Goal: Information Seeking & Learning: Learn about a topic

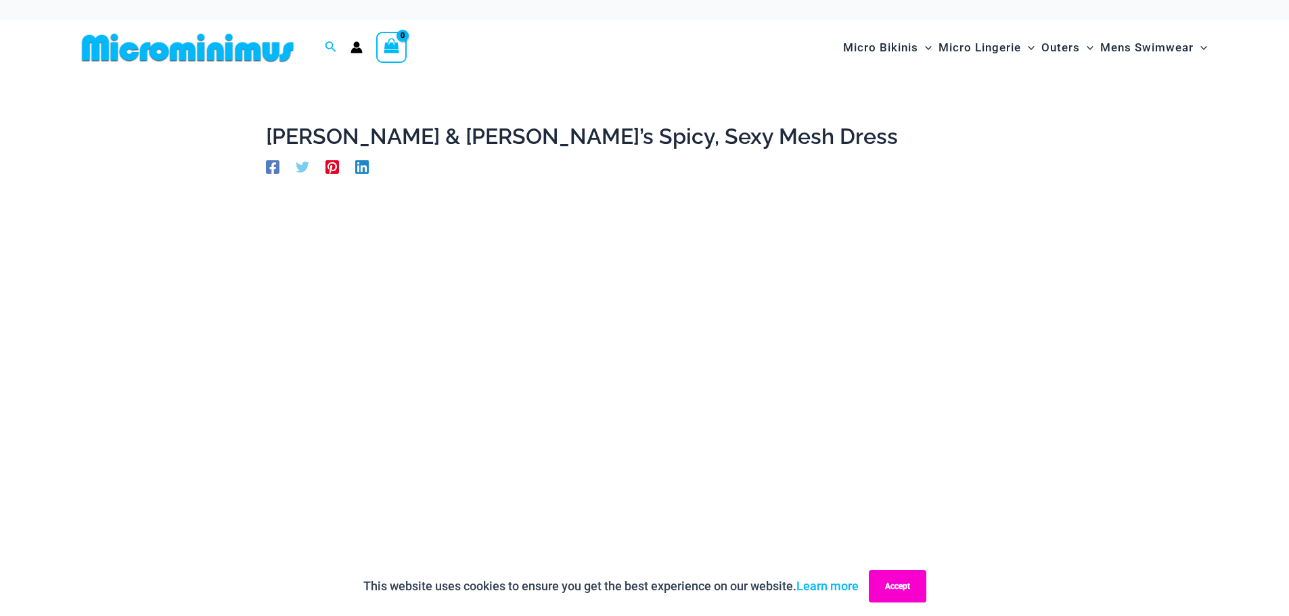
click at [892, 579] on button "Accept" at bounding box center [897, 586] width 57 height 32
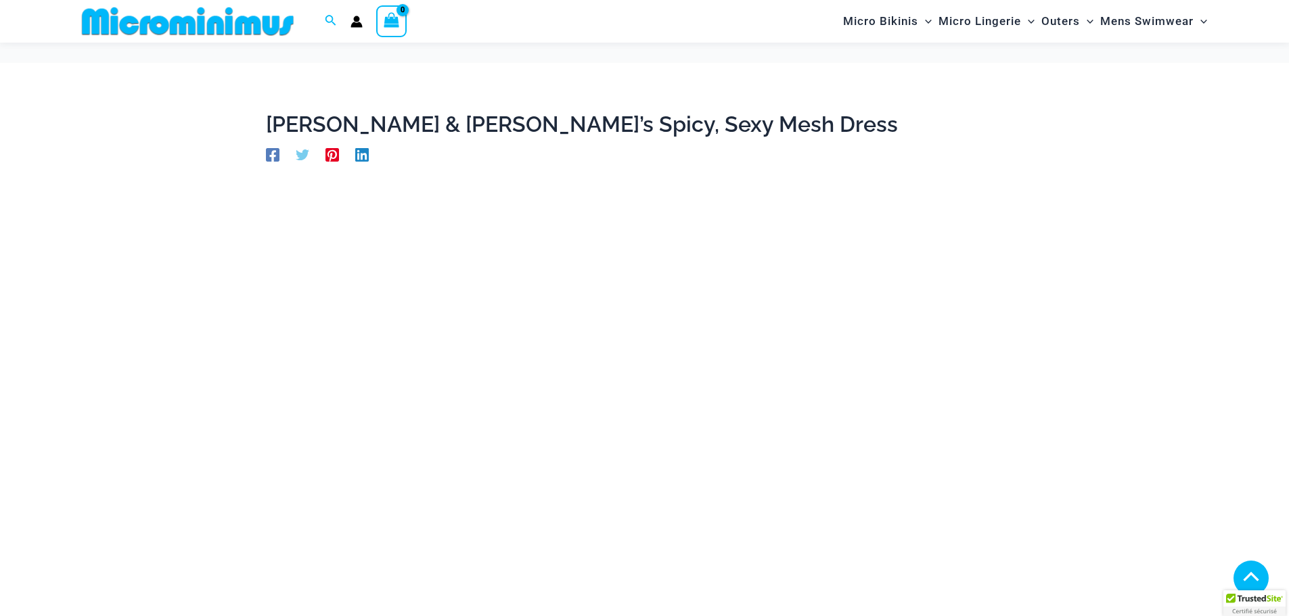
scroll to position [348, 0]
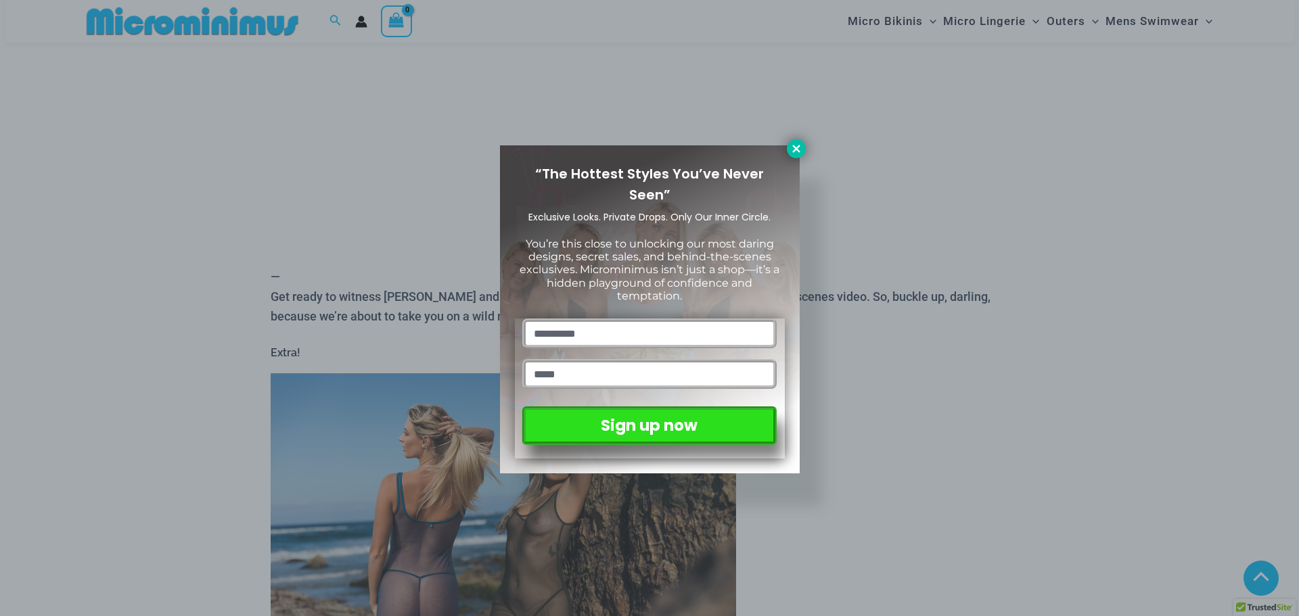
click at [793, 143] on icon at bounding box center [796, 149] width 12 height 12
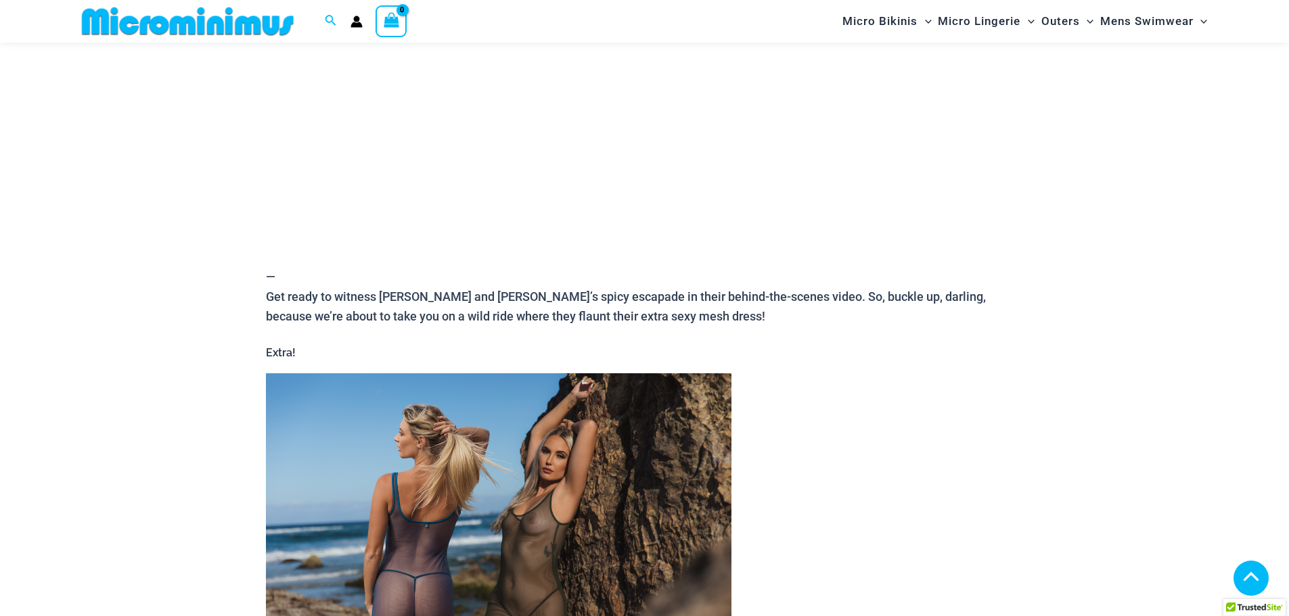
scroll to position [0, 0]
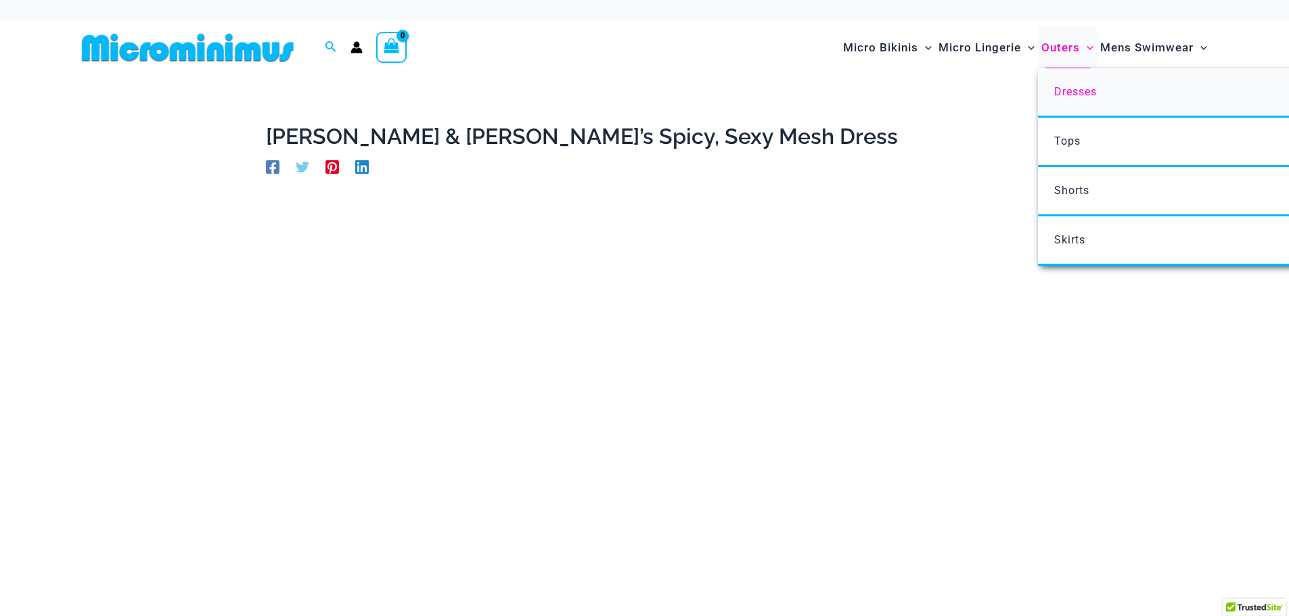
click at [1086, 87] on span "Dresses" at bounding box center [1075, 91] width 43 height 13
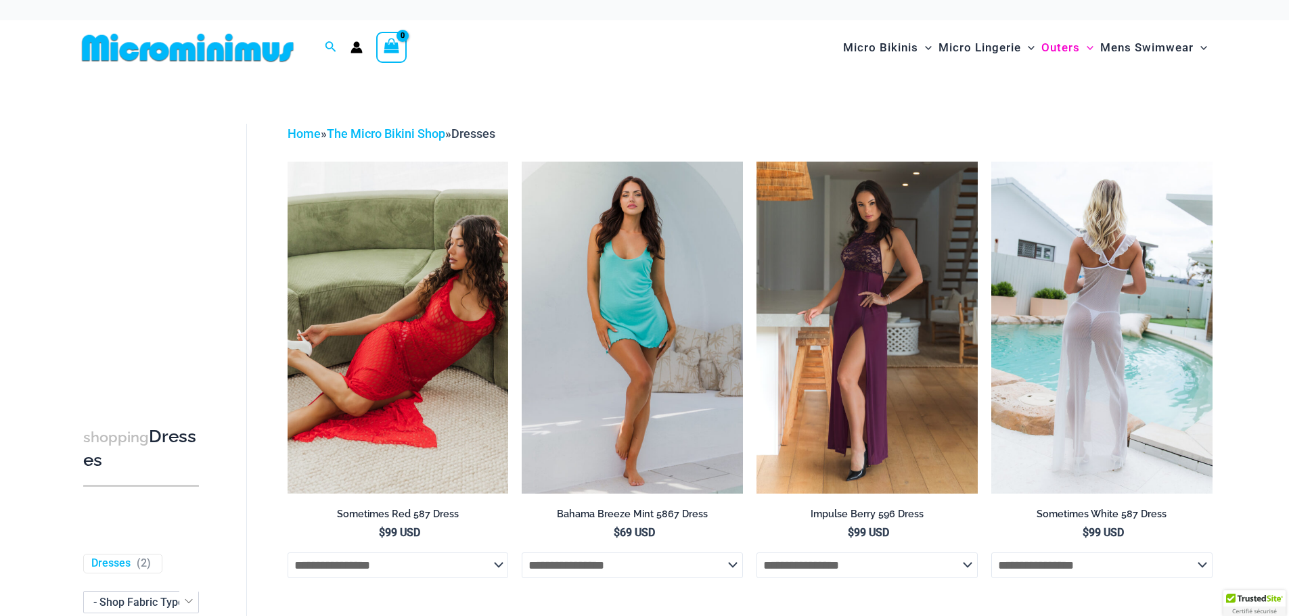
click at [1158, 559] on select "**********" at bounding box center [1101, 566] width 221 height 26
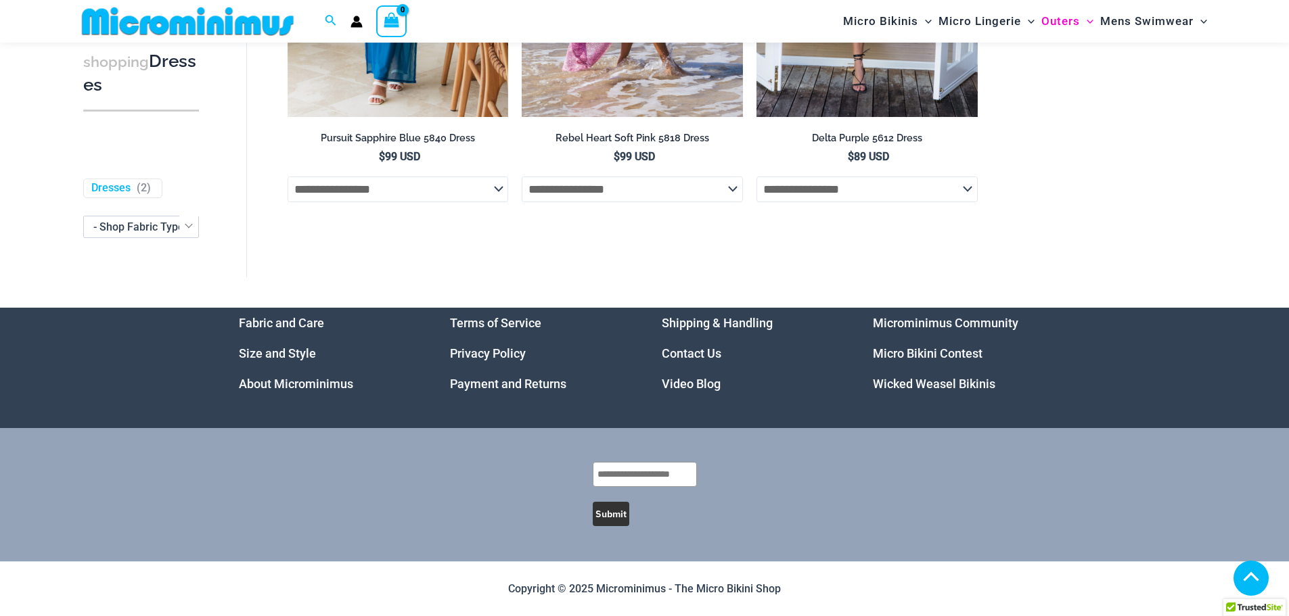
scroll to position [932, 0]
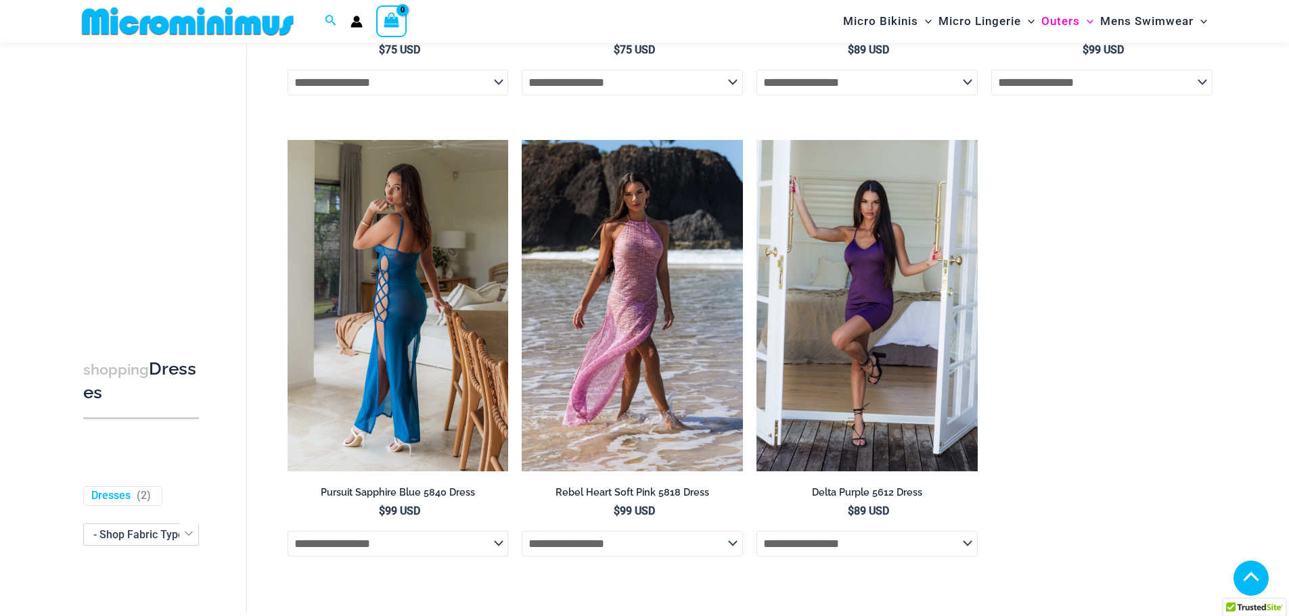
click at [436, 254] on img at bounding box center [397, 305] width 221 height 331
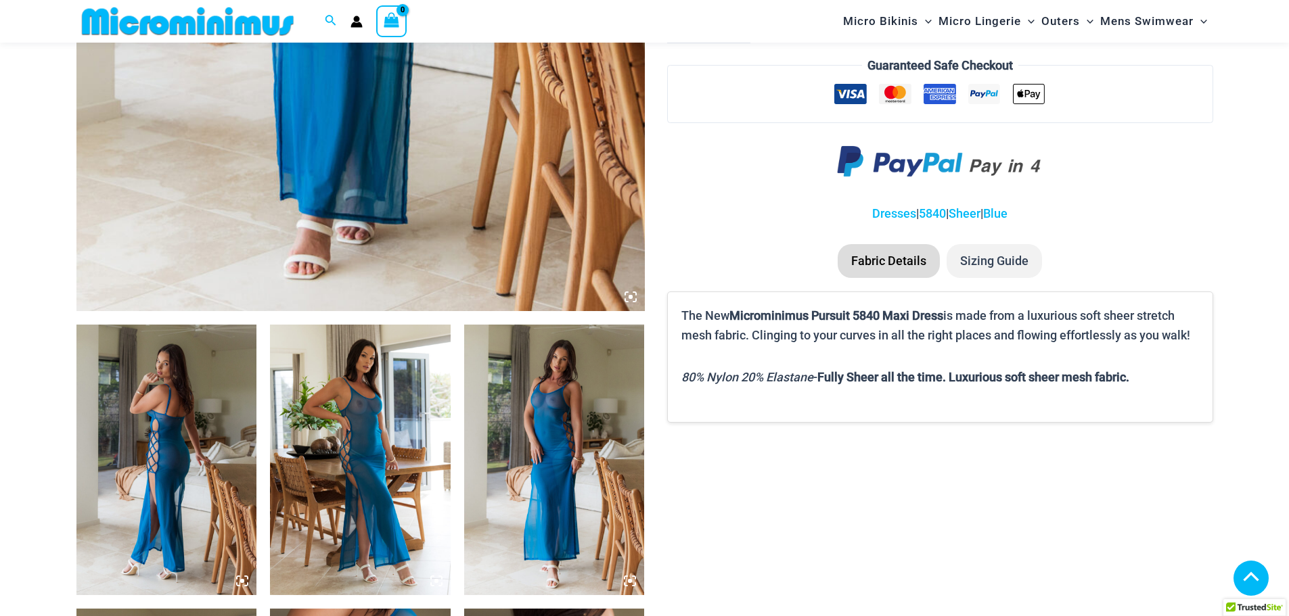
scroll to position [710, 0]
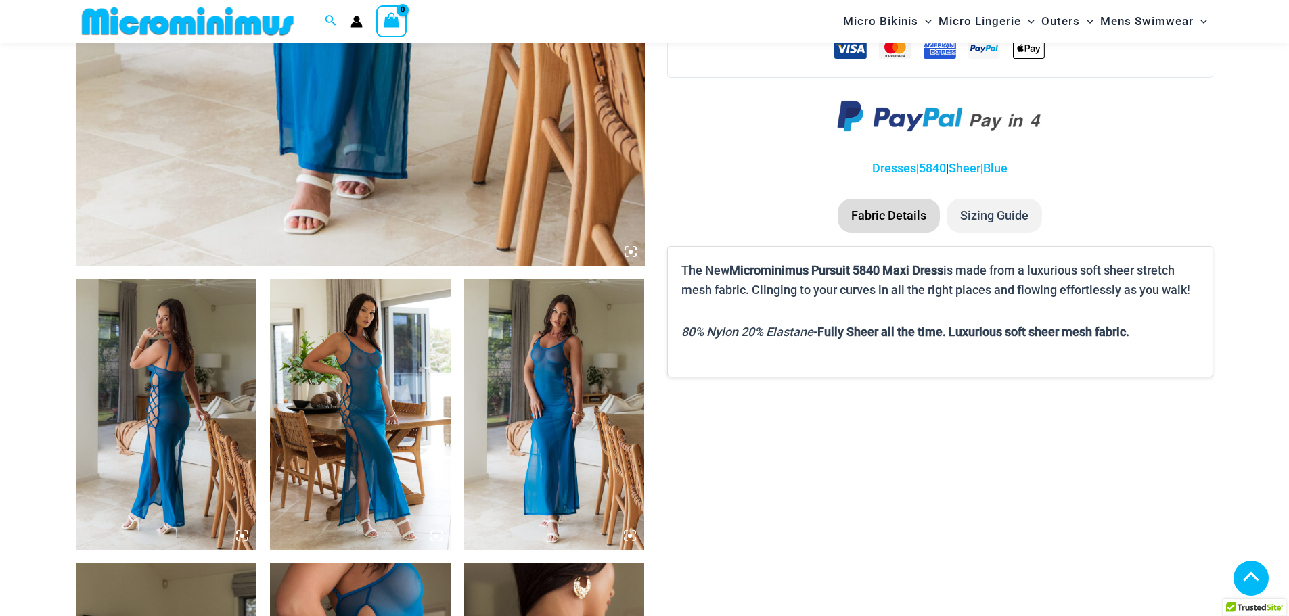
click at [216, 440] on img at bounding box center [166, 414] width 181 height 271
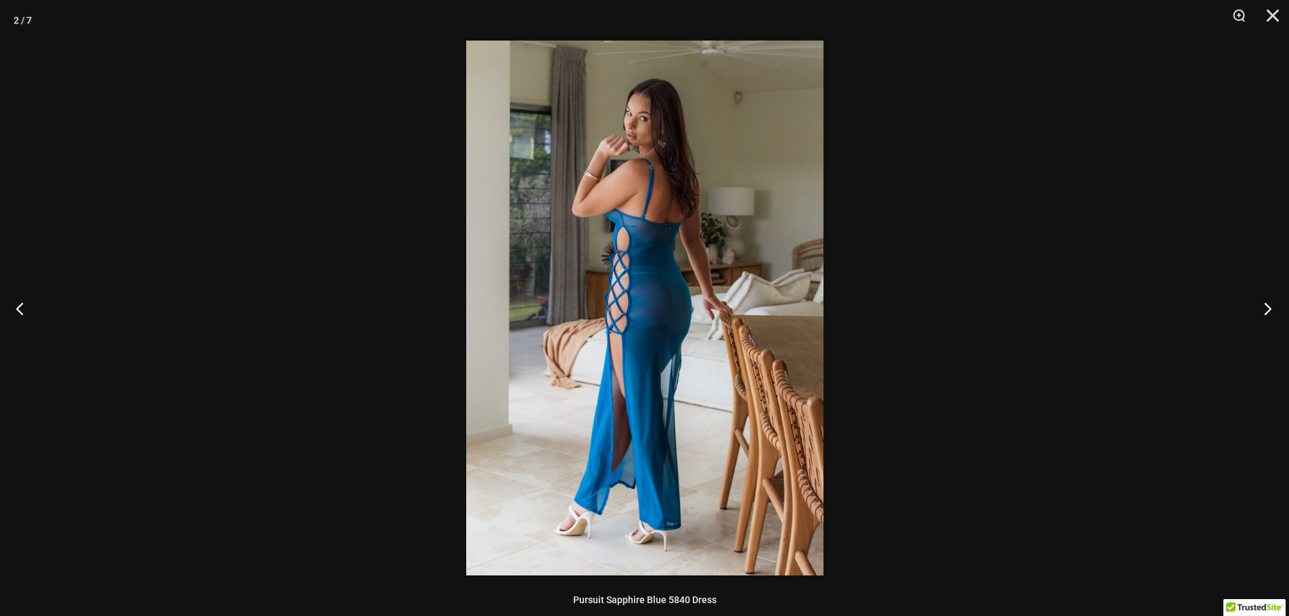
click at [1270, 306] on button "Next" at bounding box center [1263, 309] width 51 height 68
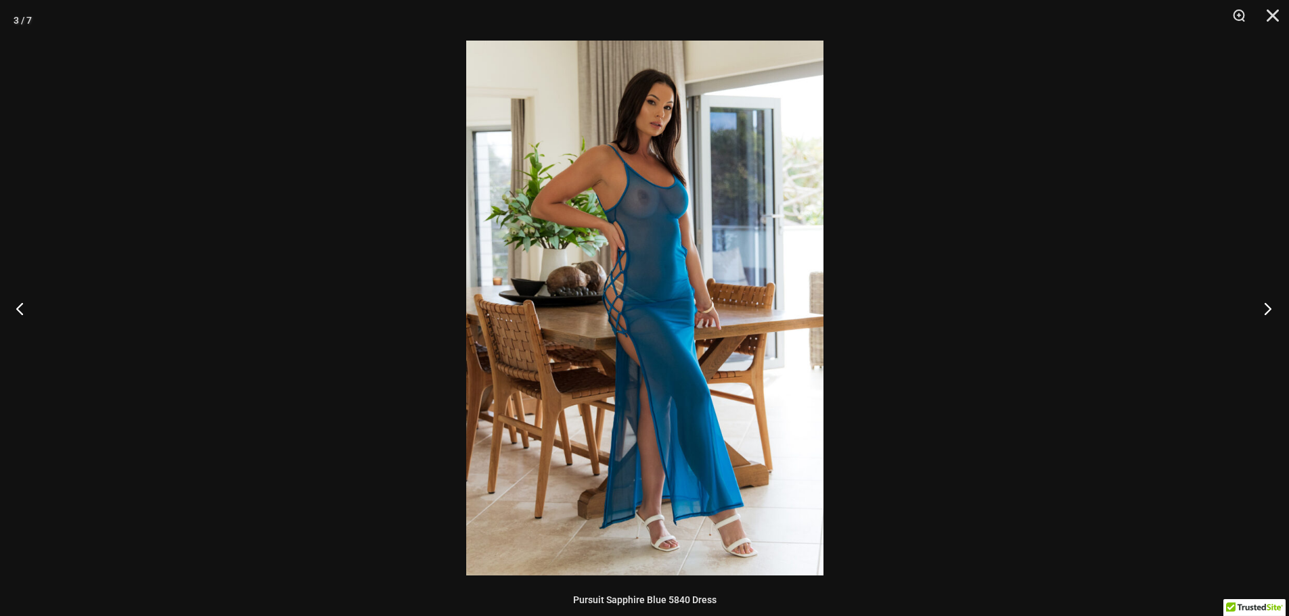
click at [1270, 306] on button "Next" at bounding box center [1263, 309] width 51 height 68
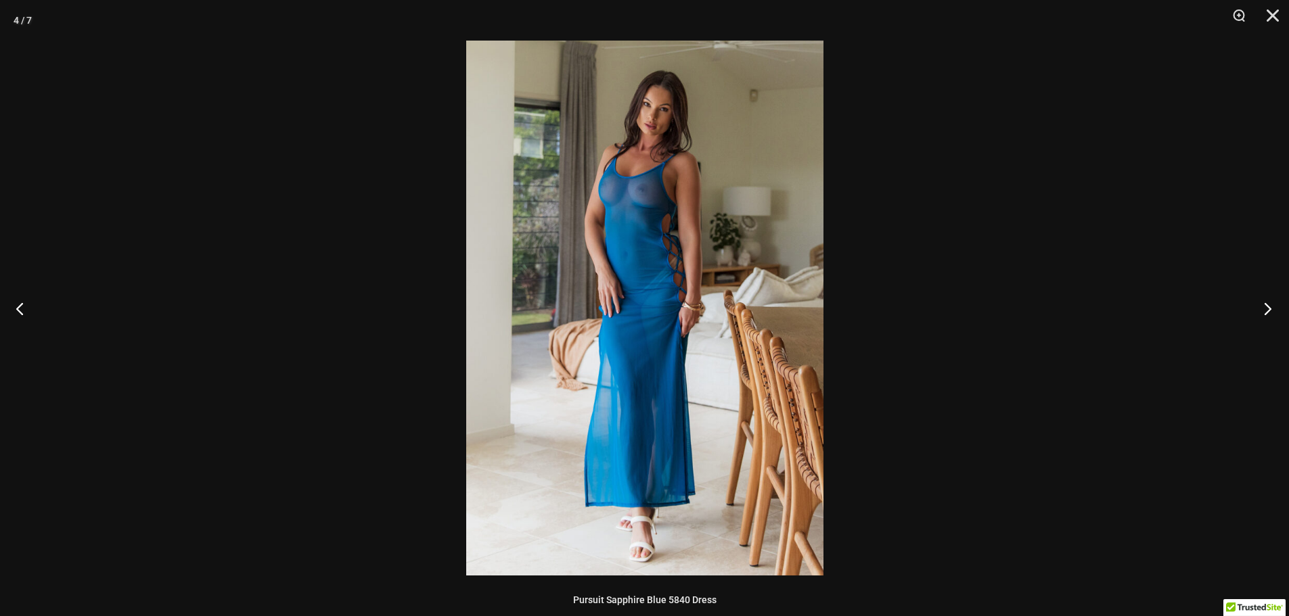
click at [1270, 306] on button "Next" at bounding box center [1263, 309] width 51 height 68
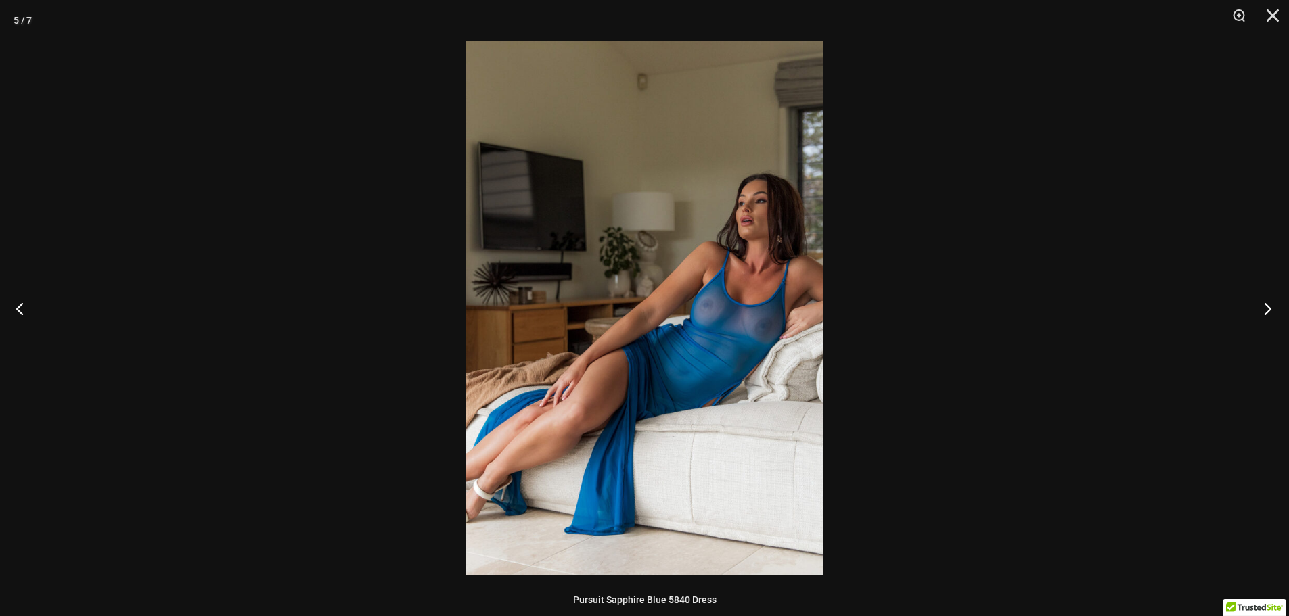
click at [1270, 306] on button "Next" at bounding box center [1263, 309] width 51 height 68
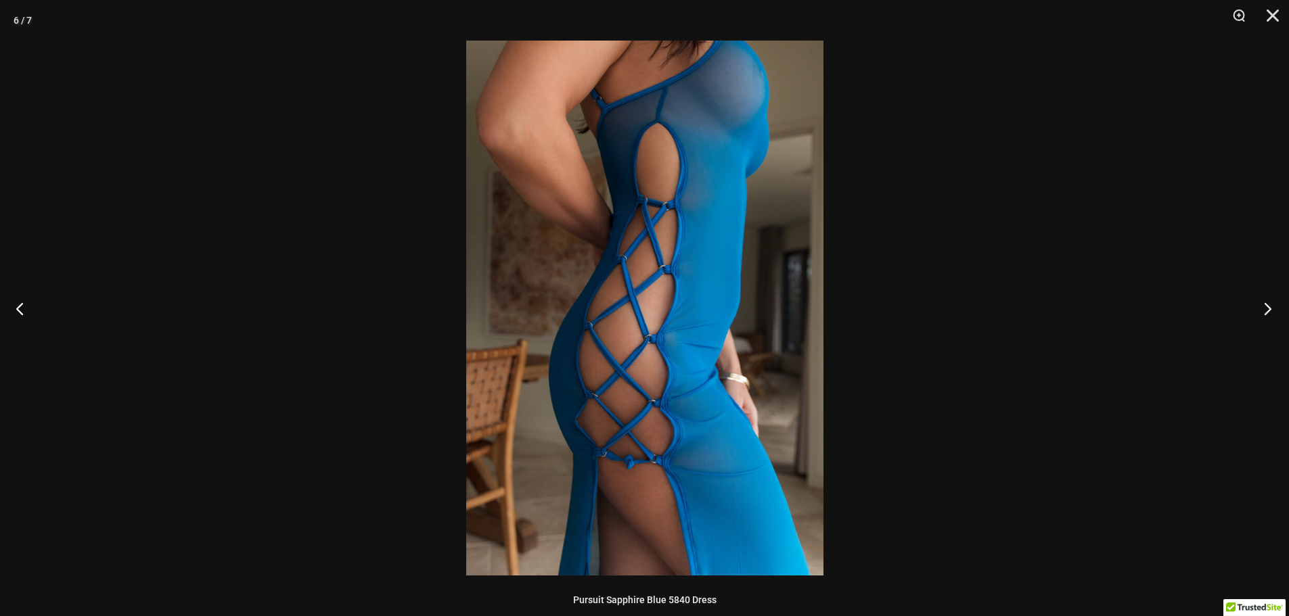
click at [1270, 306] on button "Next" at bounding box center [1263, 309] width 51 height 68
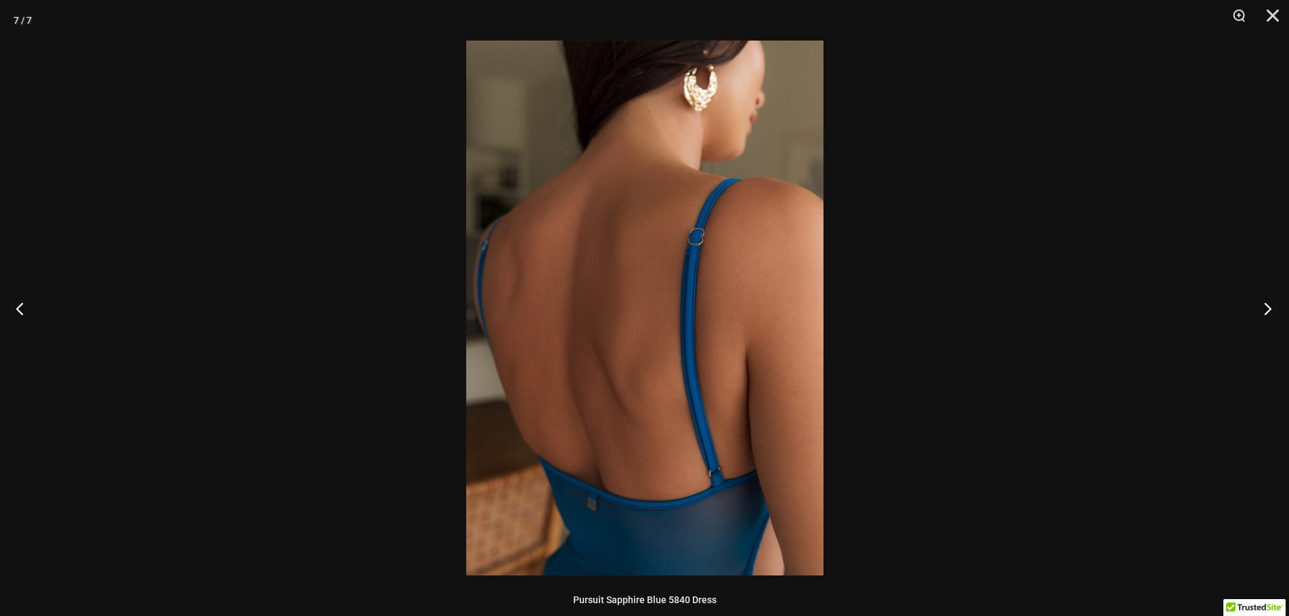
click at [1270, 306] on button "Next" at bounding box center [1263, 309] width 51 height 68
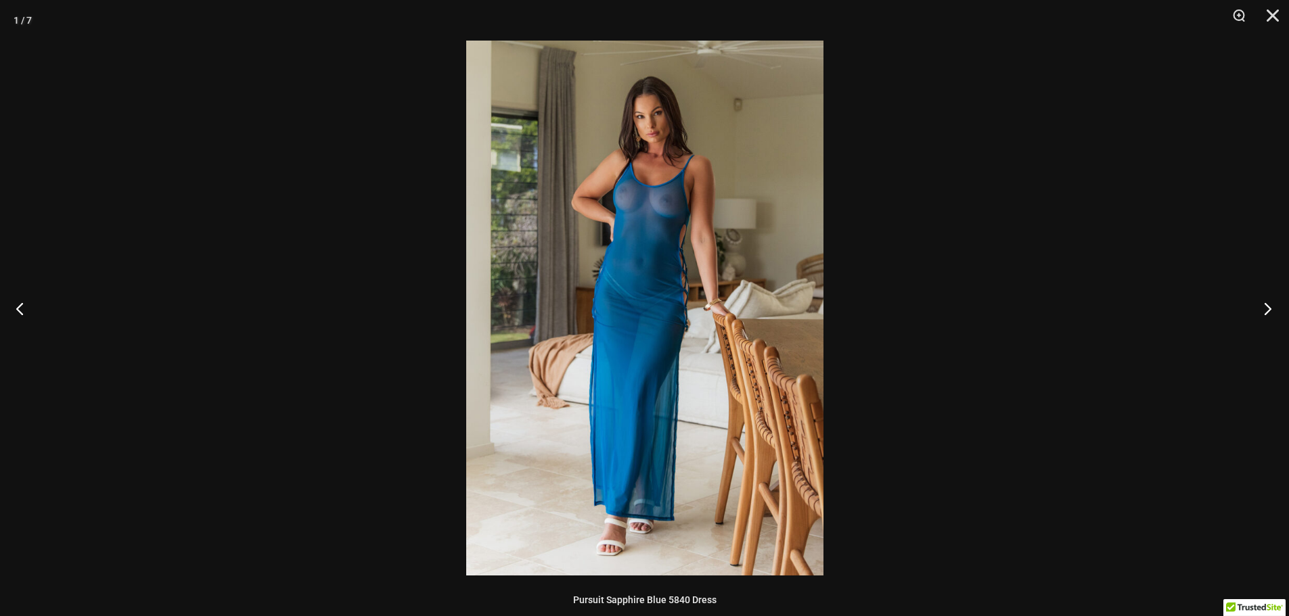
click at [1270, 306] on button "Next" at bounding box center [1263, 309] width 51 height 68
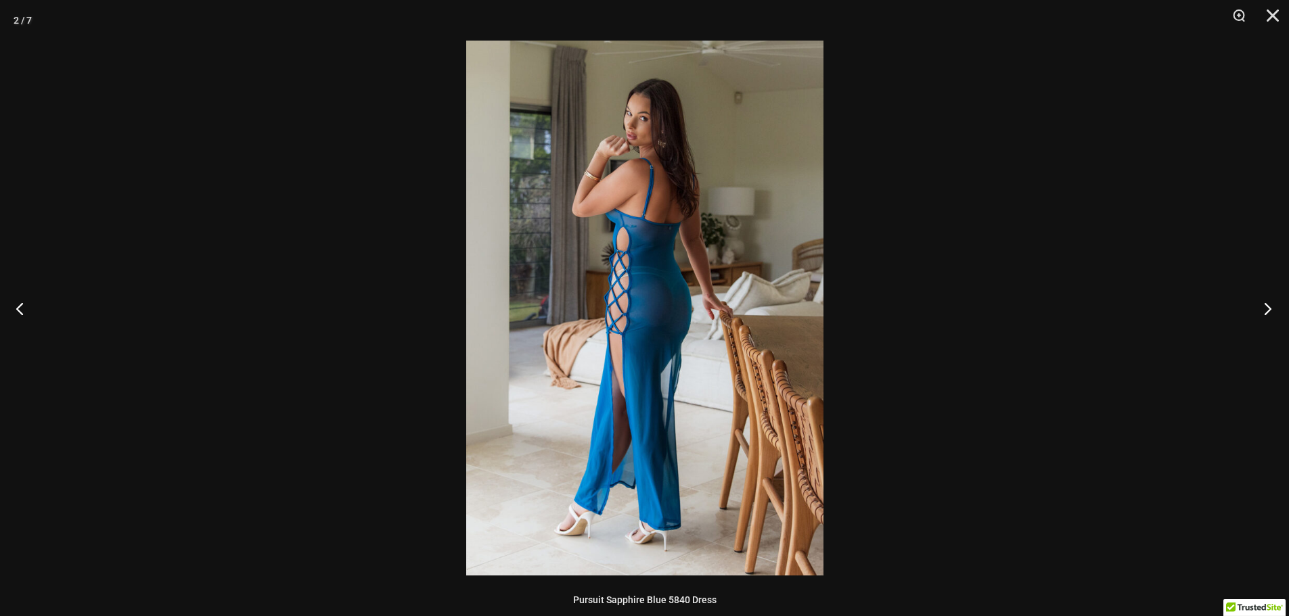
click at [1270, 306] on button "Next" at bounding box center [1263, 309] width 51 height 68
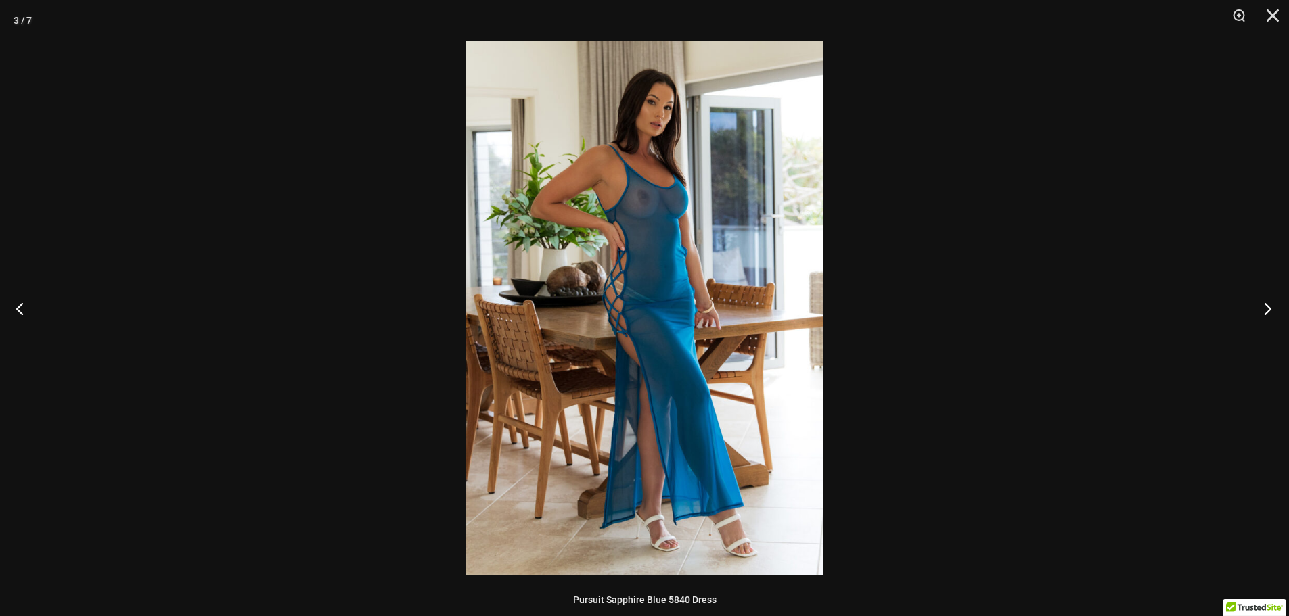
click at [1270, 306] on button "Next" at bounding box center [1263, 309] width 51 height 68
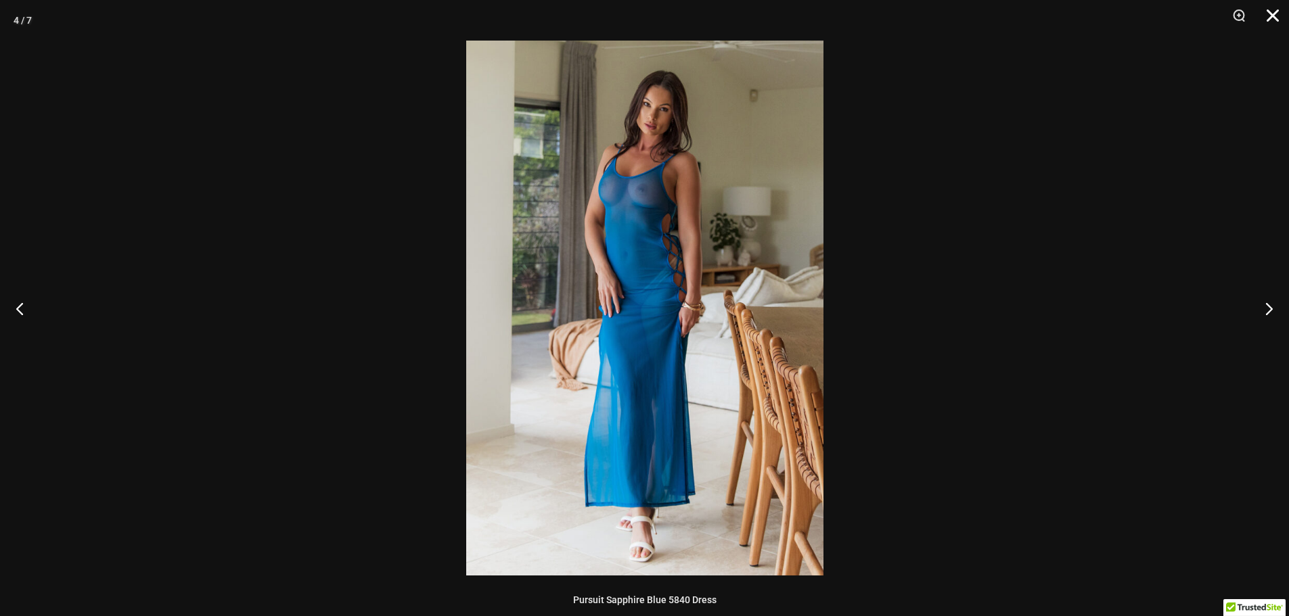
click at [1271, 14] on button "Close" at bounding box center [1268, 20] width 34 height 41
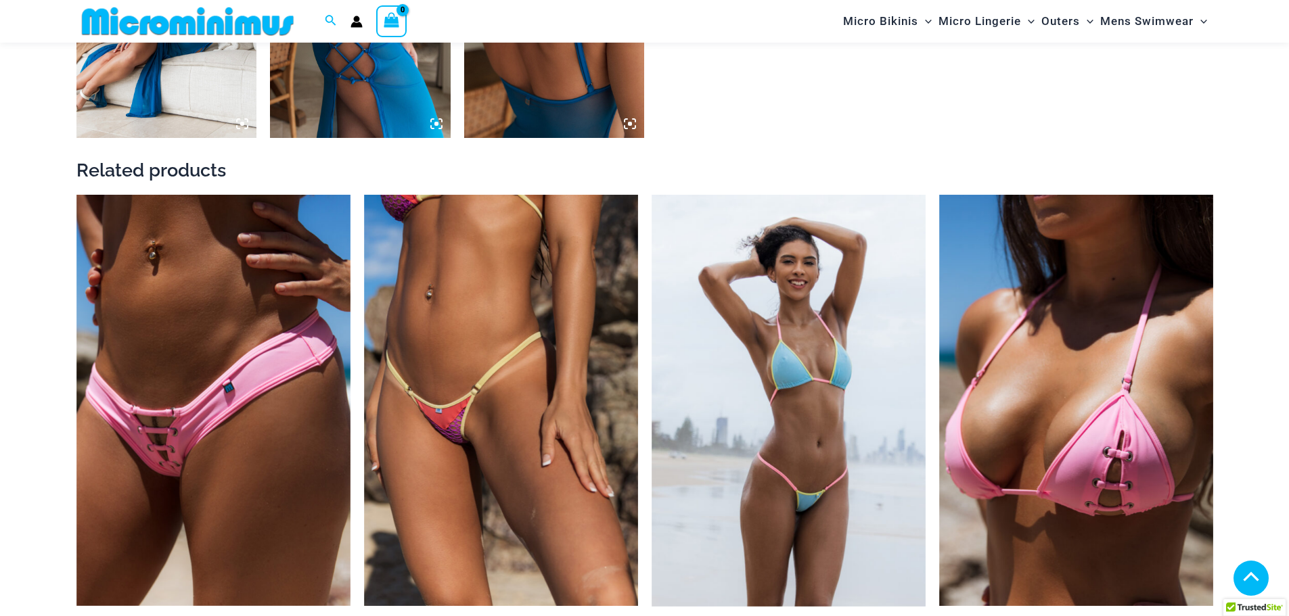
scroll to position [1431, 0]
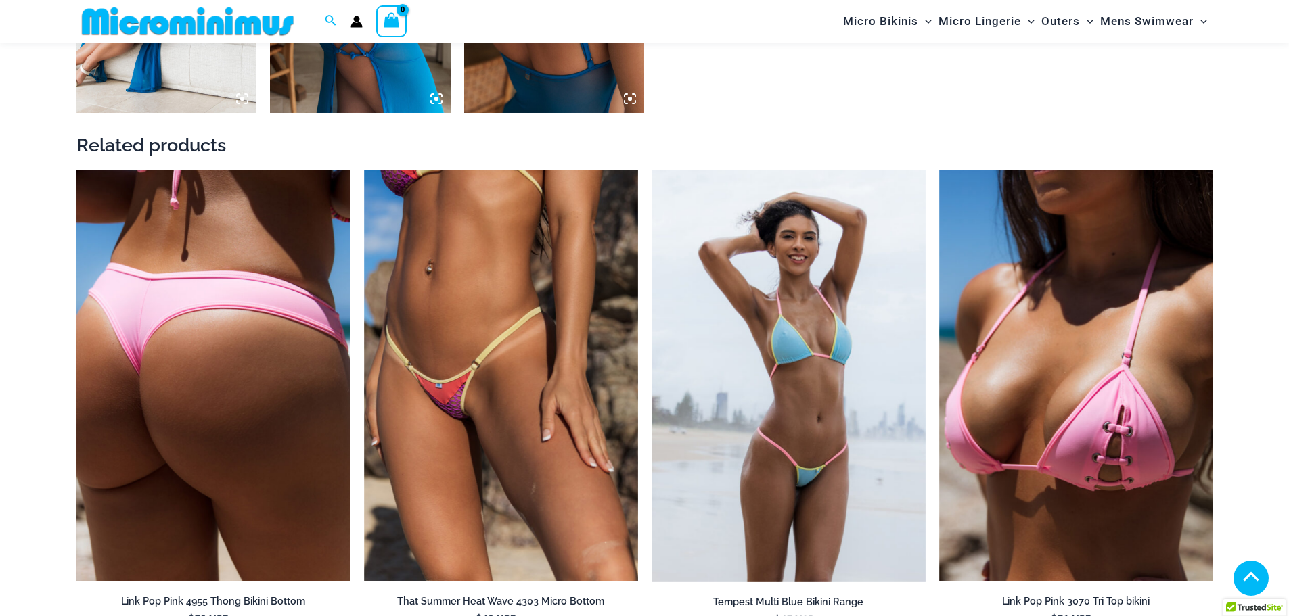
click at [290, 434] on img at bounding box center [213, 375] width 274 height 411
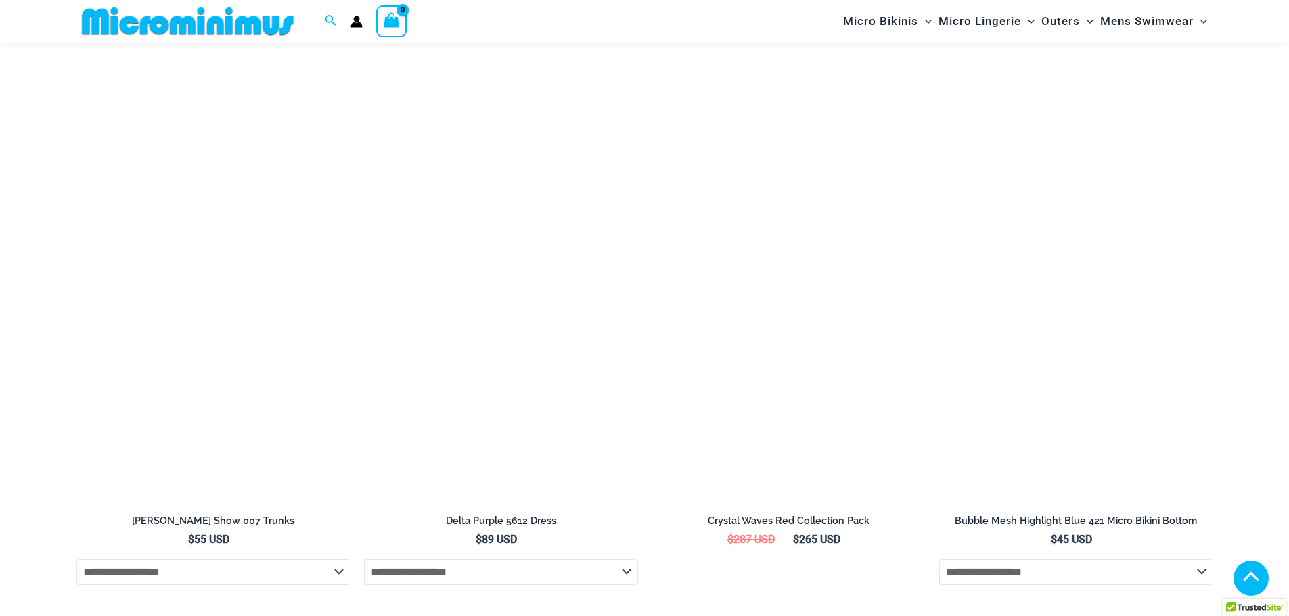
scroll to position [3427, 0]
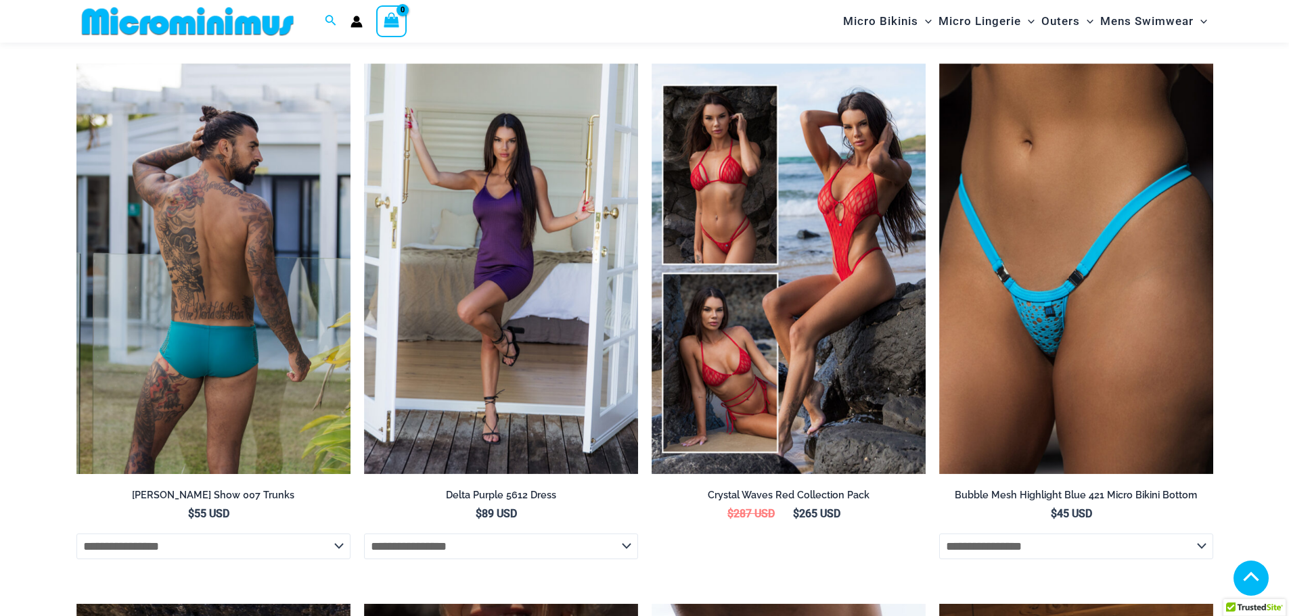
click at [197, 298] on img at bounding box center [213, 269] width 274 height 411
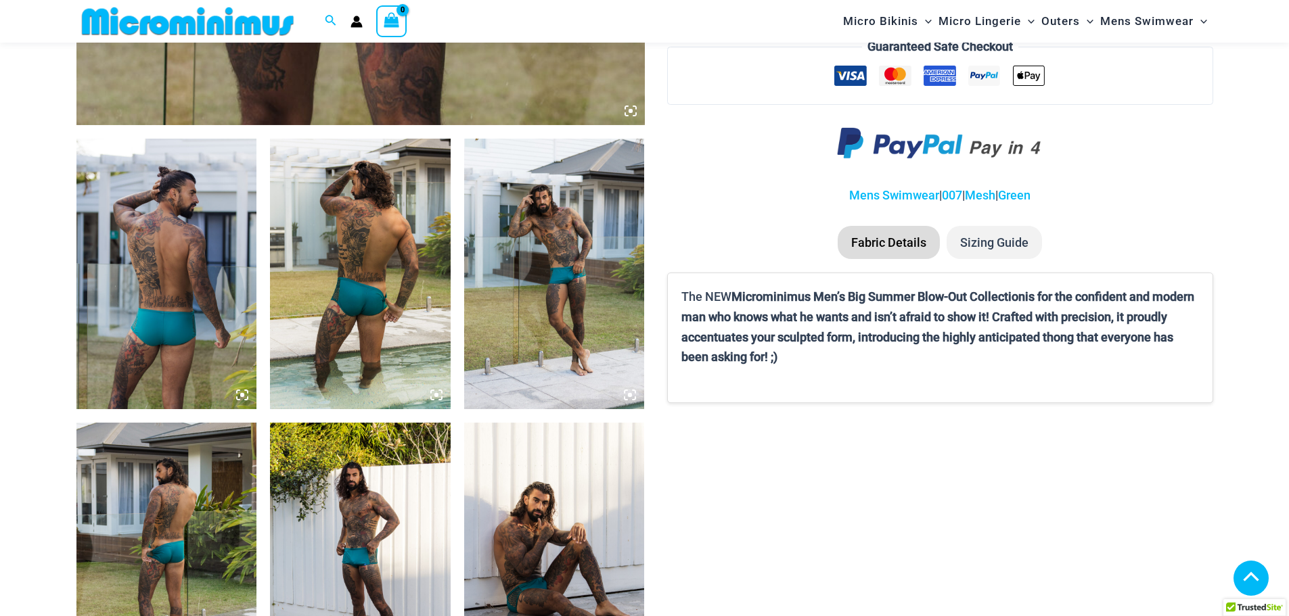
scroll to position [890, 0]
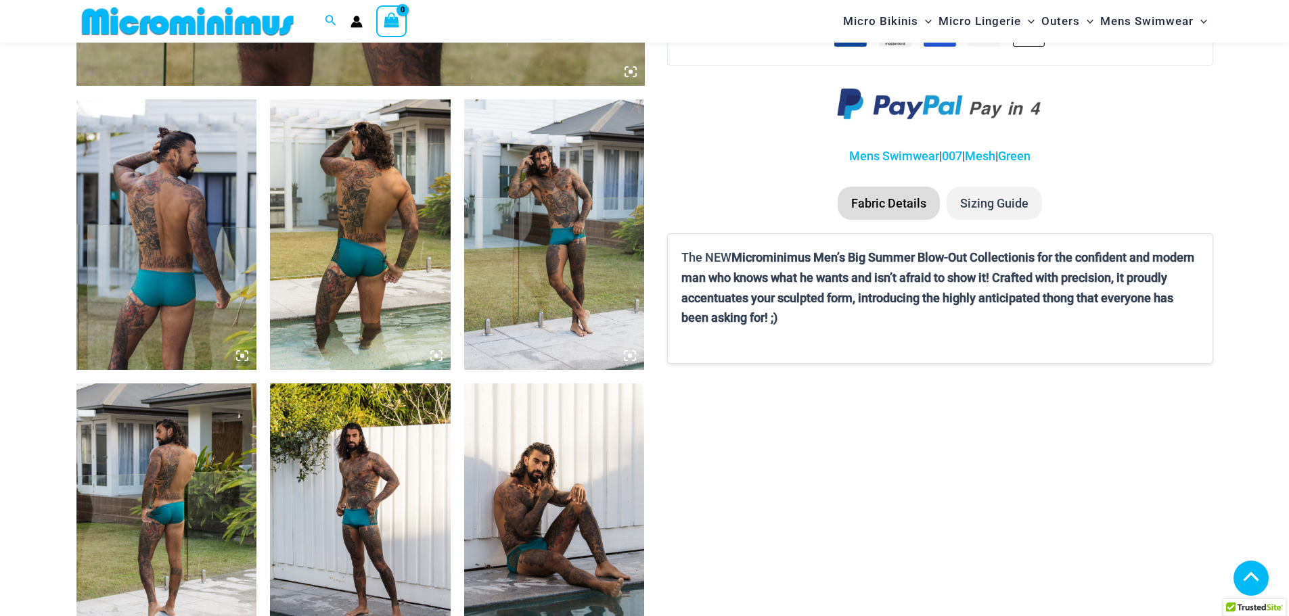
click at [361, 297] on img at bounding box center [360, 234] width 181 height 271
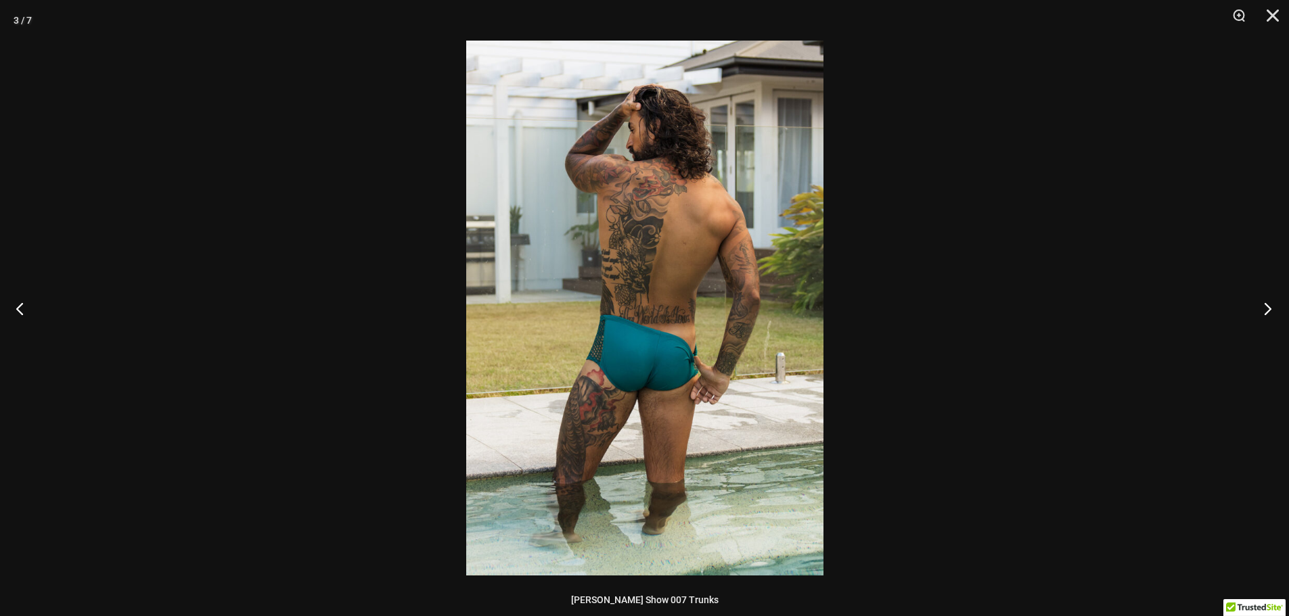
click at [1270, 306] on button "Next" at bounding box center [1263, 309] width 51 height 68
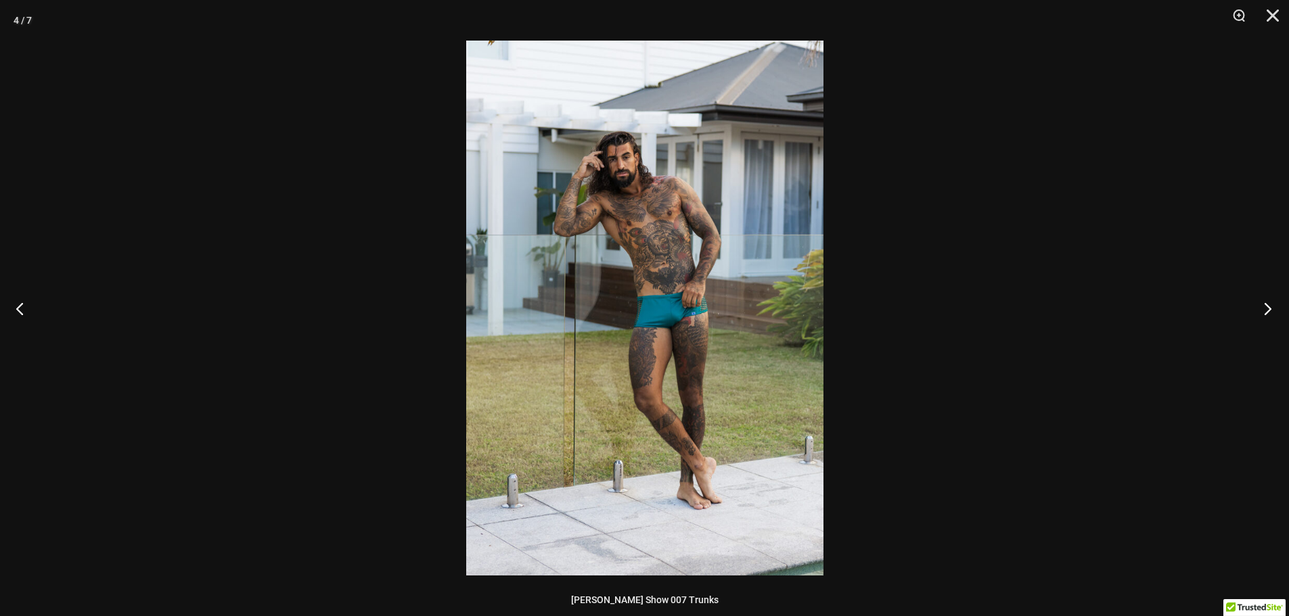
click at [1268, 306] on button "Next" at bounding box center [1263, 309] width 51 height 68
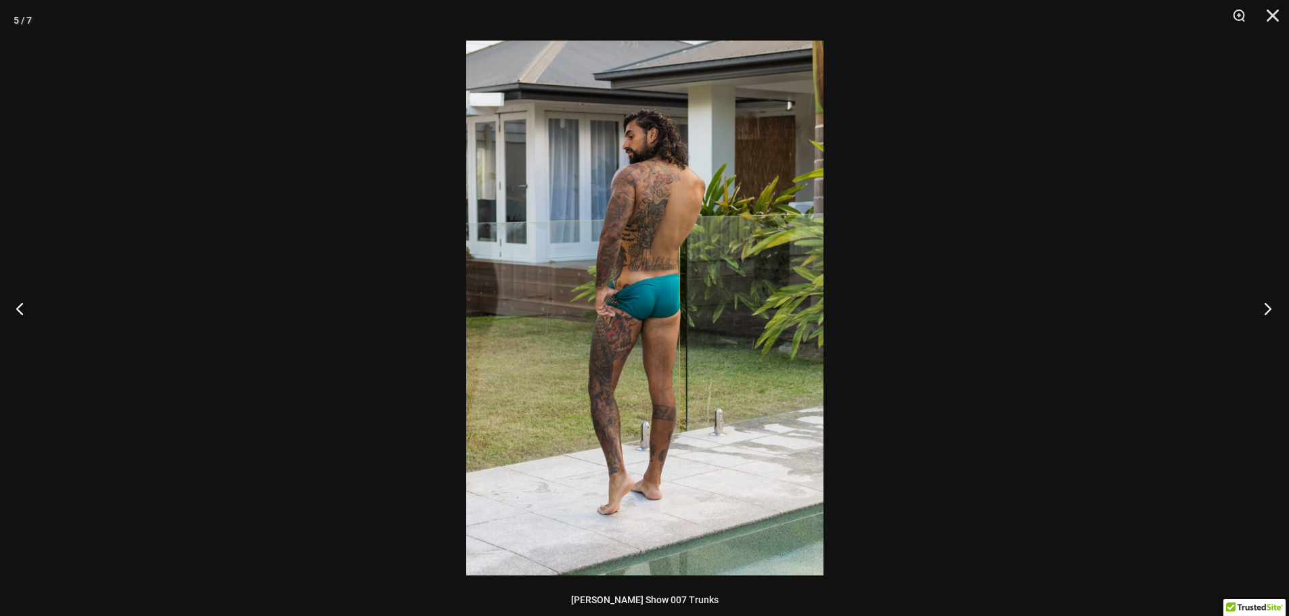
click at [1268, 306] on button "Next" at bounding box center [1263, 309] width 51 height 68
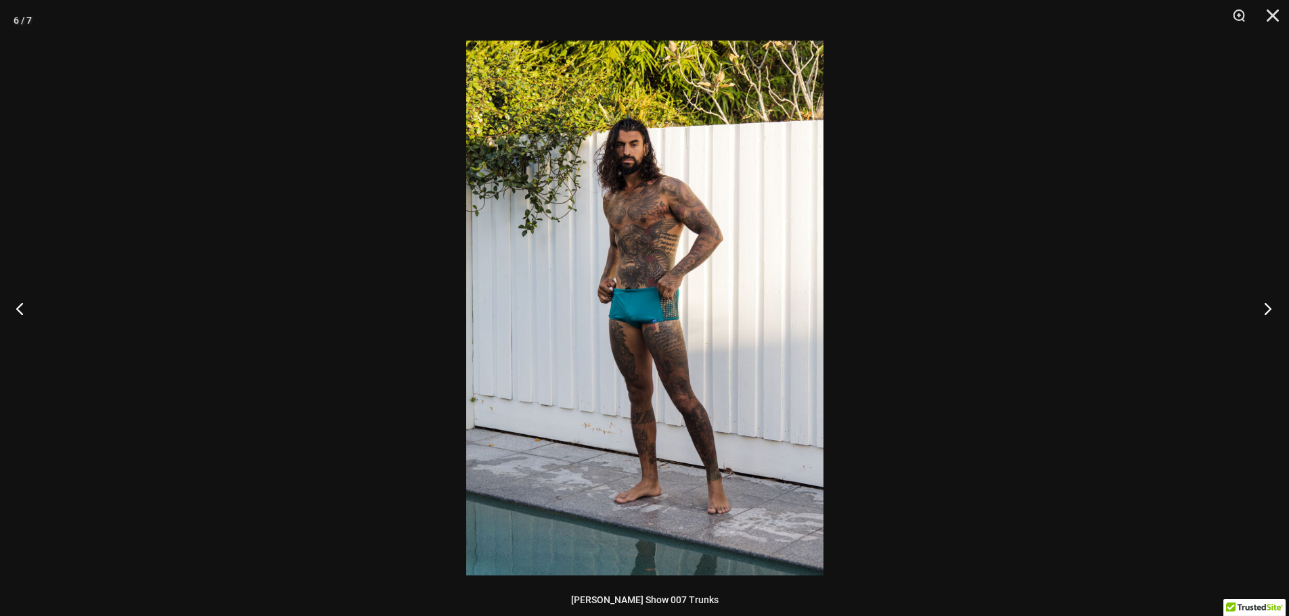
click at [1266, 306] on button "Next" at bounding box center [1263, 309] width 51 height 68
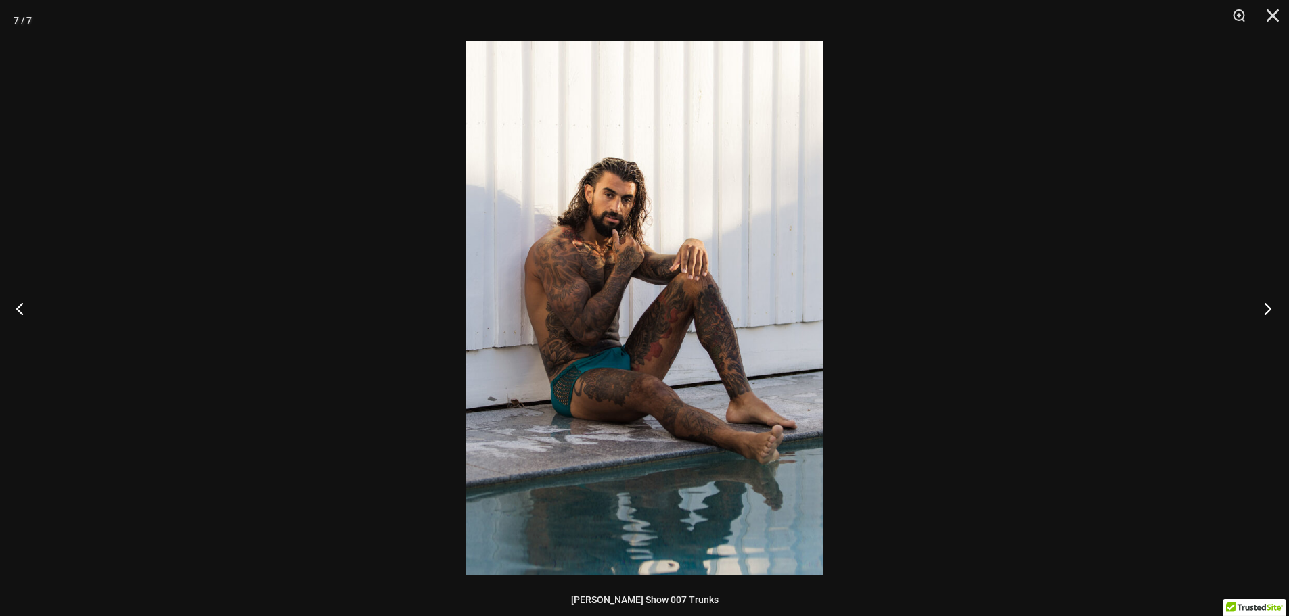
click at [1265, 305] on button "Next" at bounding box center [1263, 309] width 51 height 68
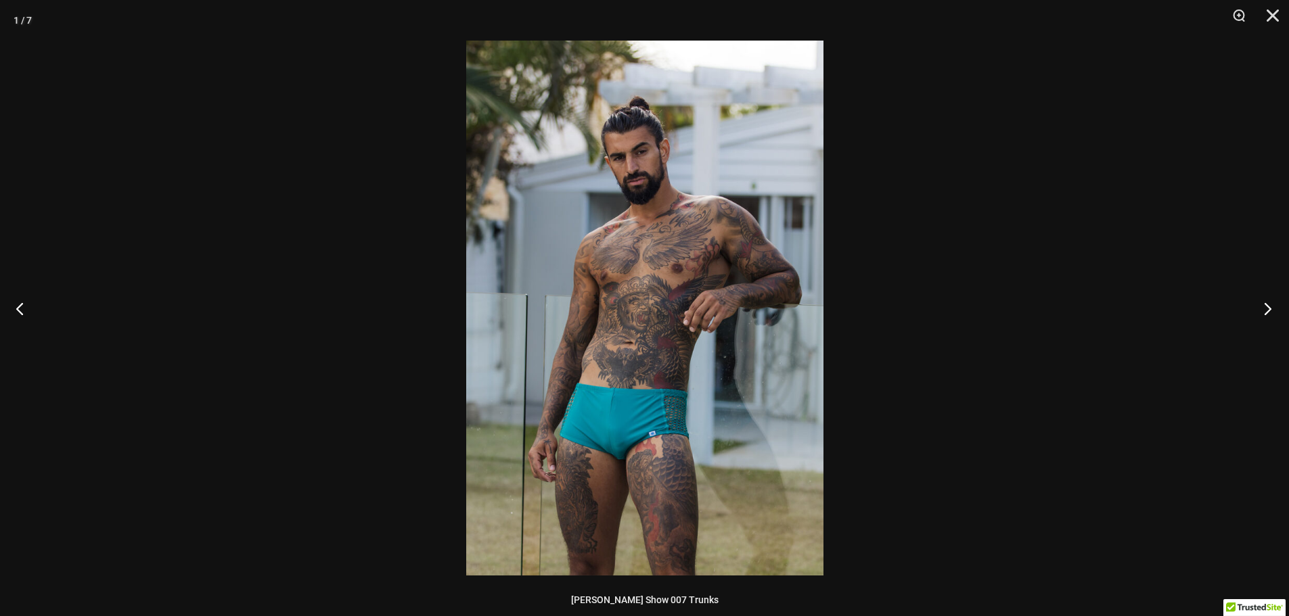
click at [1263, 305] on button "Next" at bounding box center [1263, 309] width 51 height 68
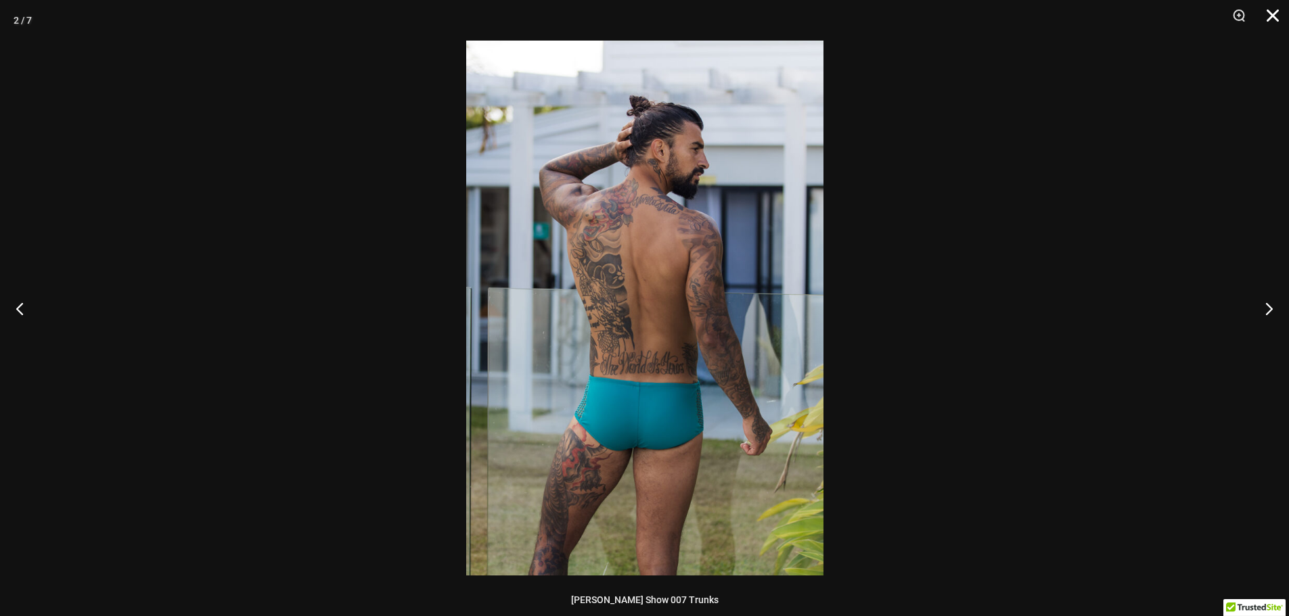
click at [1274, 16] on button "Close" at bounding box center [1268, 20] width 34 height 41
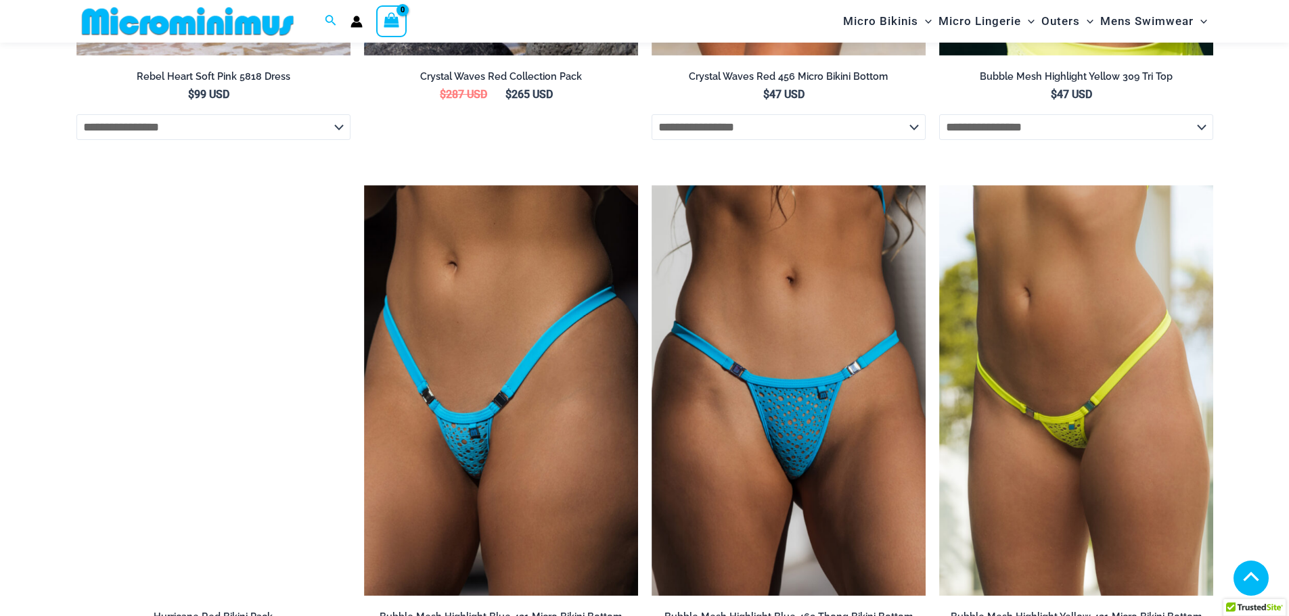
scroll to position [2694, 0]
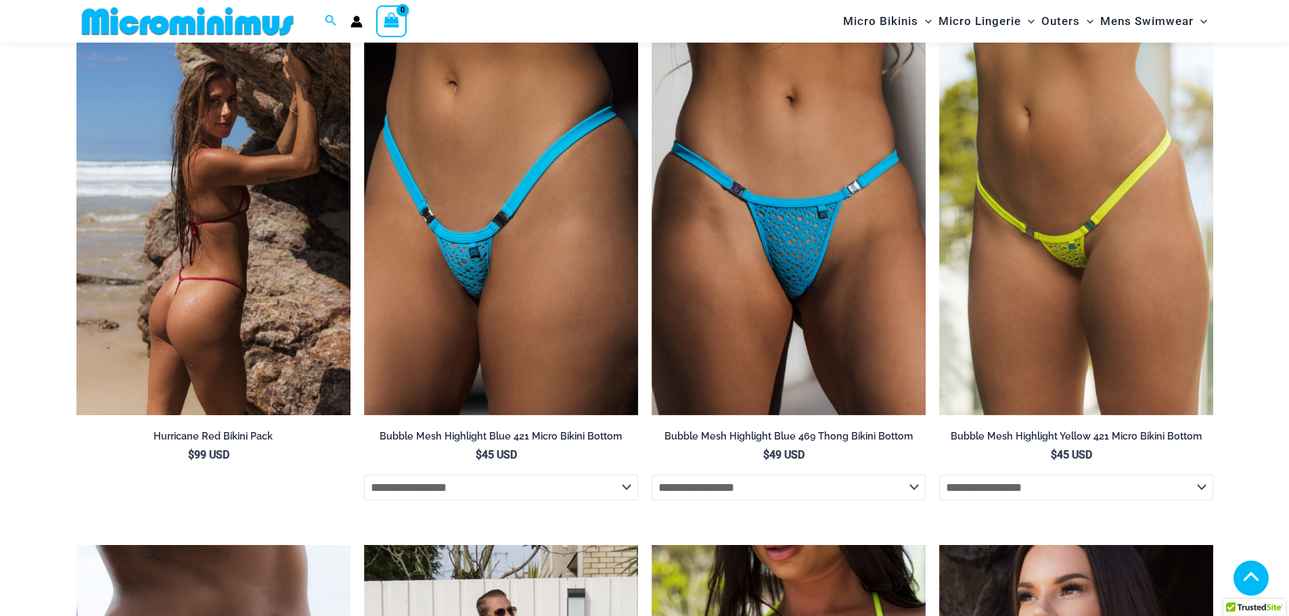
click at [228, 323] on img at bounding box center [213, 210] width 274 height 411
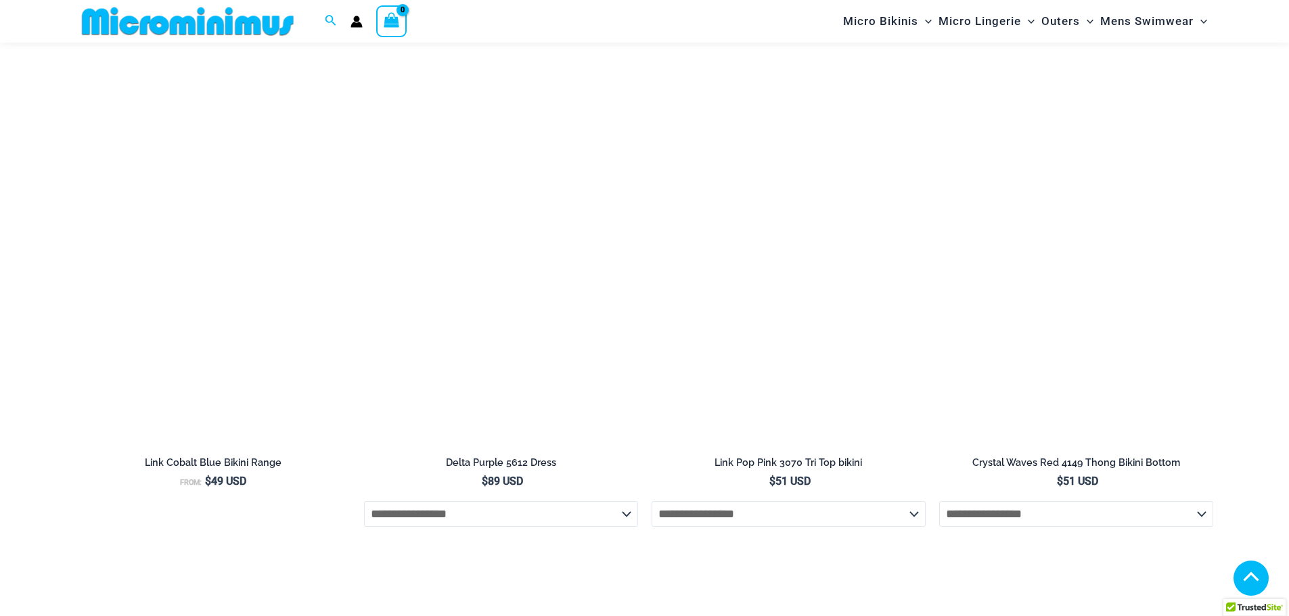
scroll to position [1611, 0]
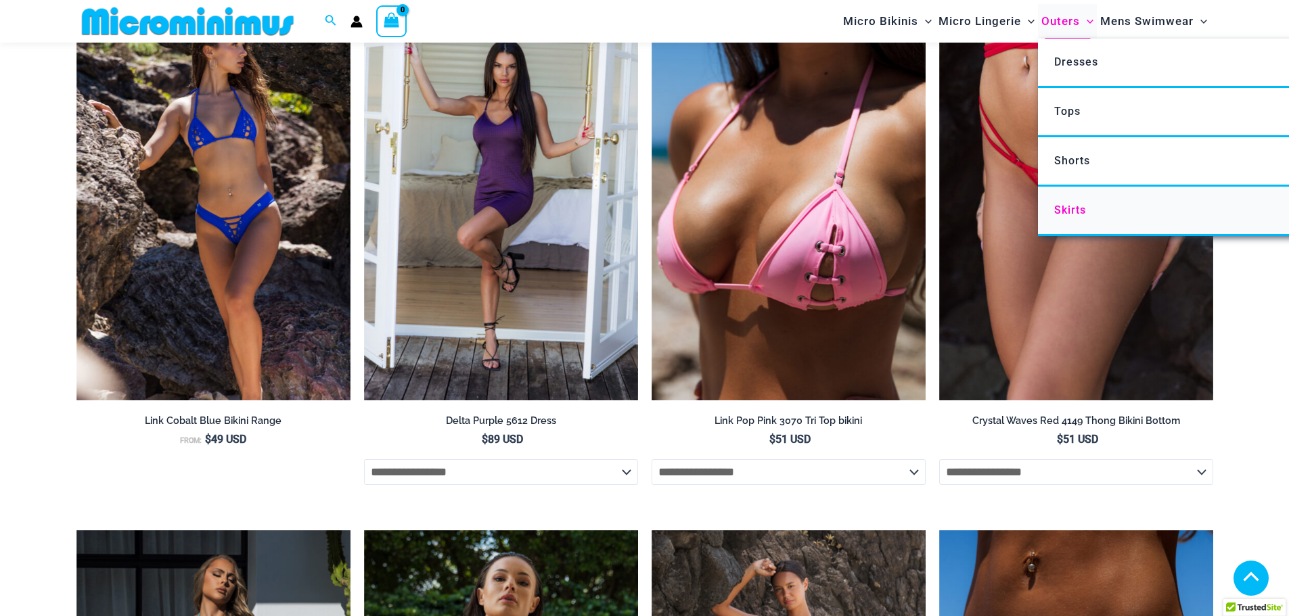
click at [1074, 206] on span "Skirts" at bounding box center [1070, 210] width 32 height 13
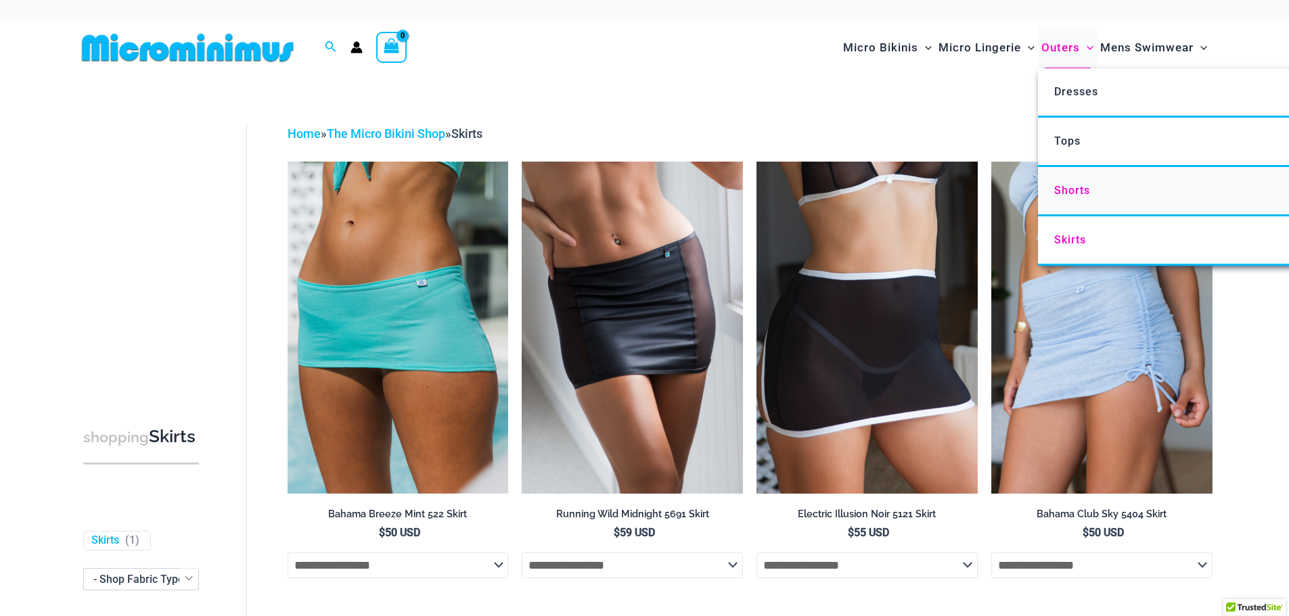
click at [1074, 186] on span "Shorts" at bounding box center [1072, 190] width 36 height 13
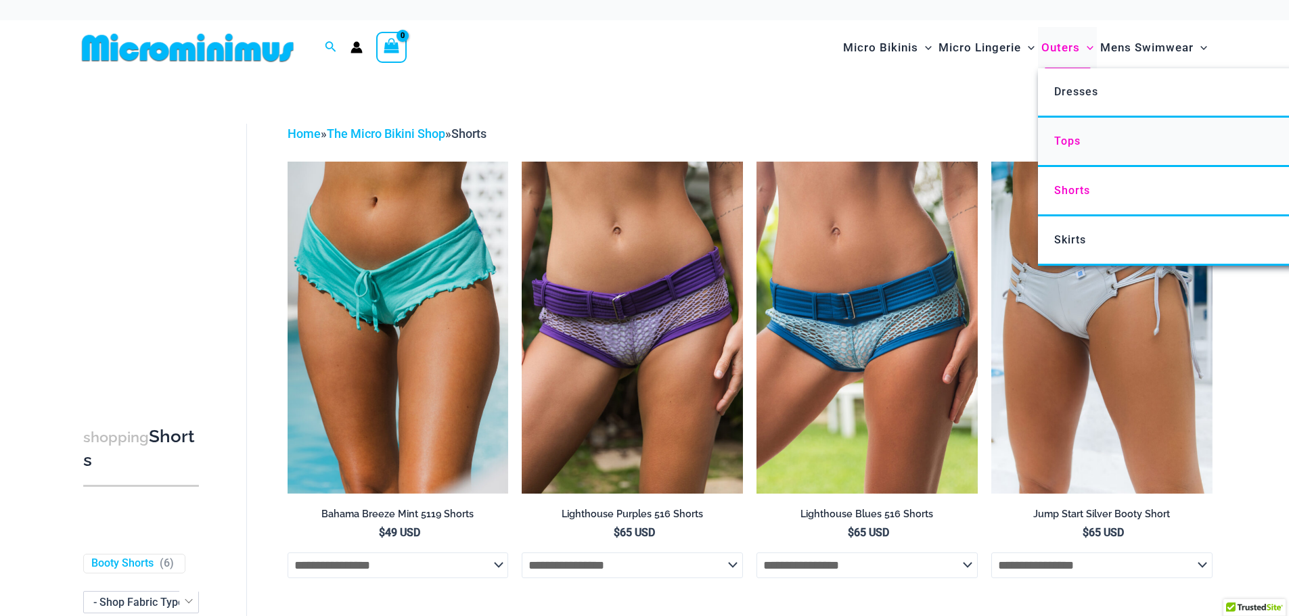
click at [1085, 135] on link "Tops" at bounding box center [1239, 142] width 402 height 49
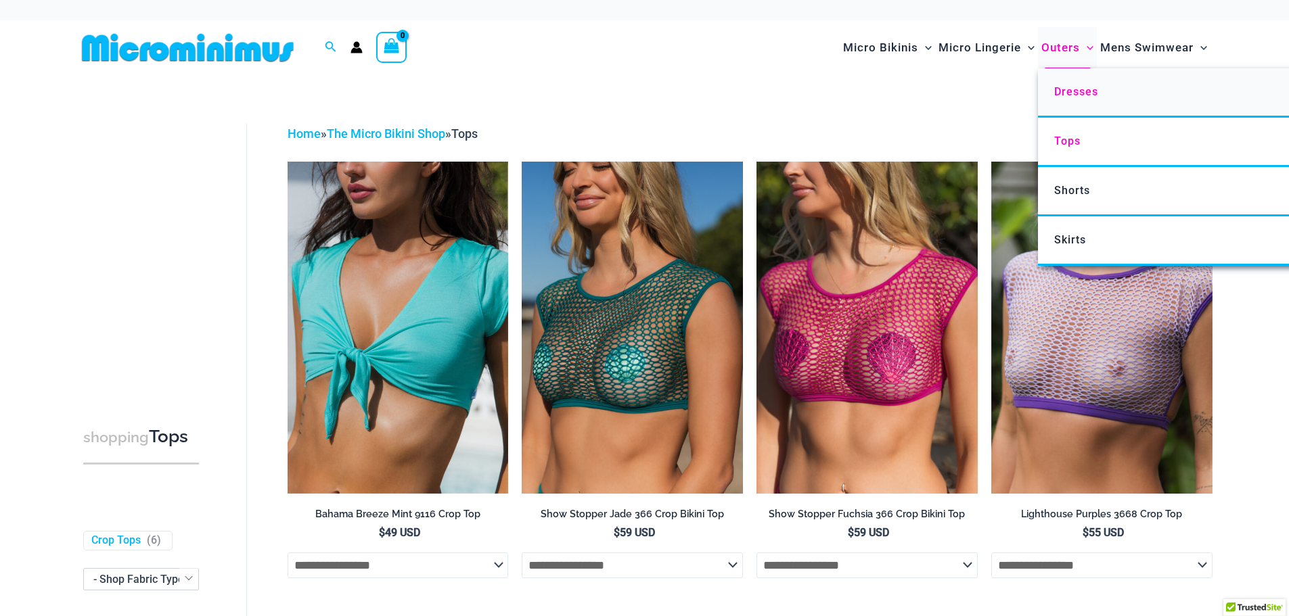
click at [1065, 93] on span "Dresses" at bounding box center [1076, 91] width 44 height 13
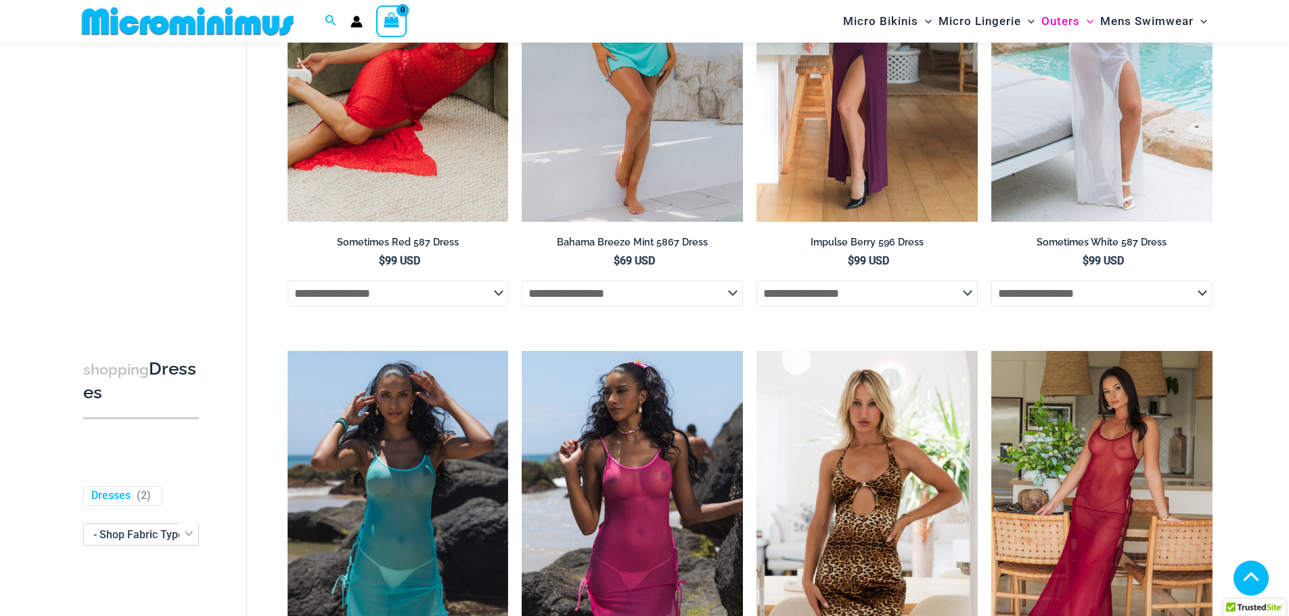
scroll to position [391, 0]
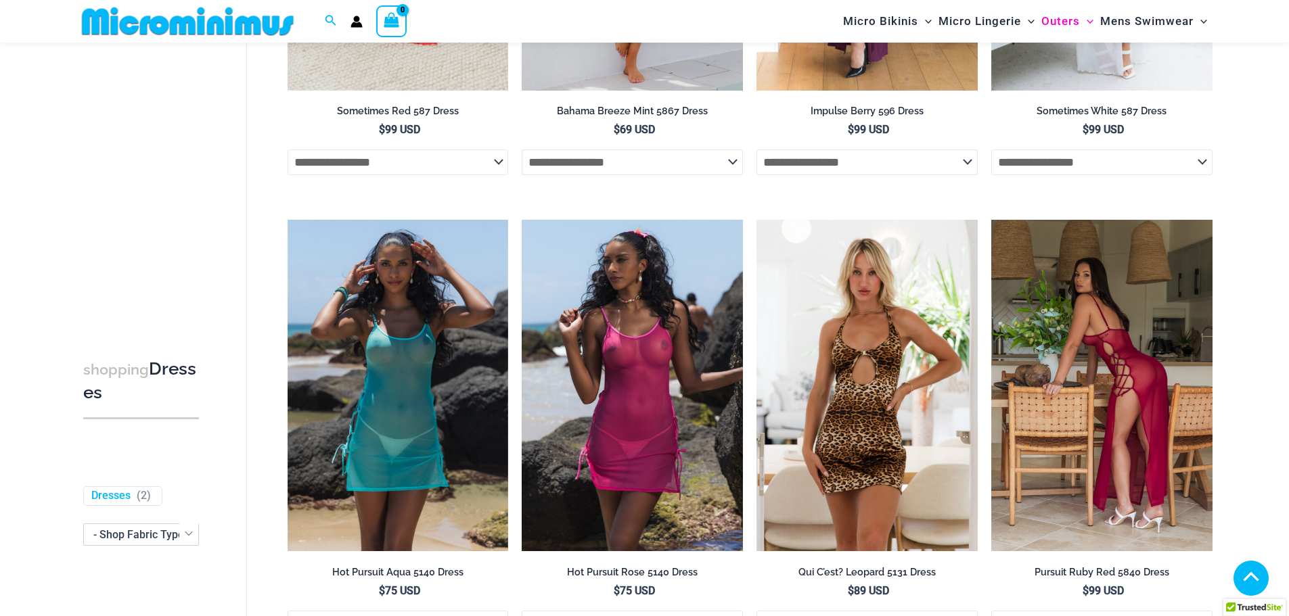
click at [1153, 327] on img at bounding box center [1101, 385] width 221 height 331
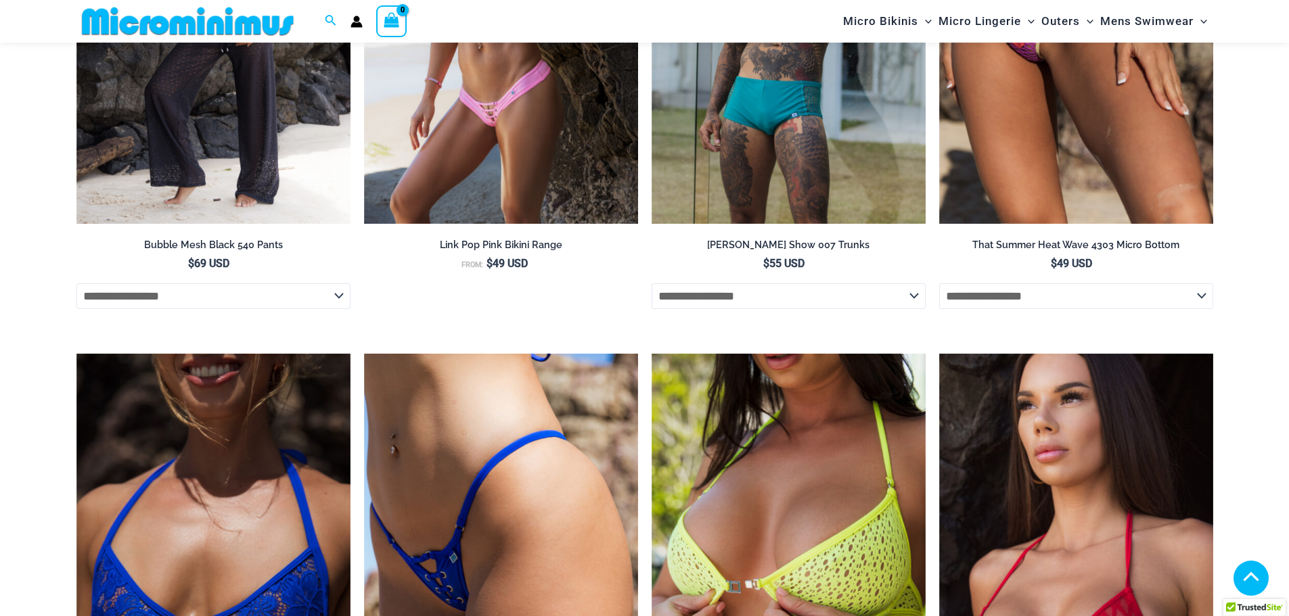
scroll to position [2796, 0]
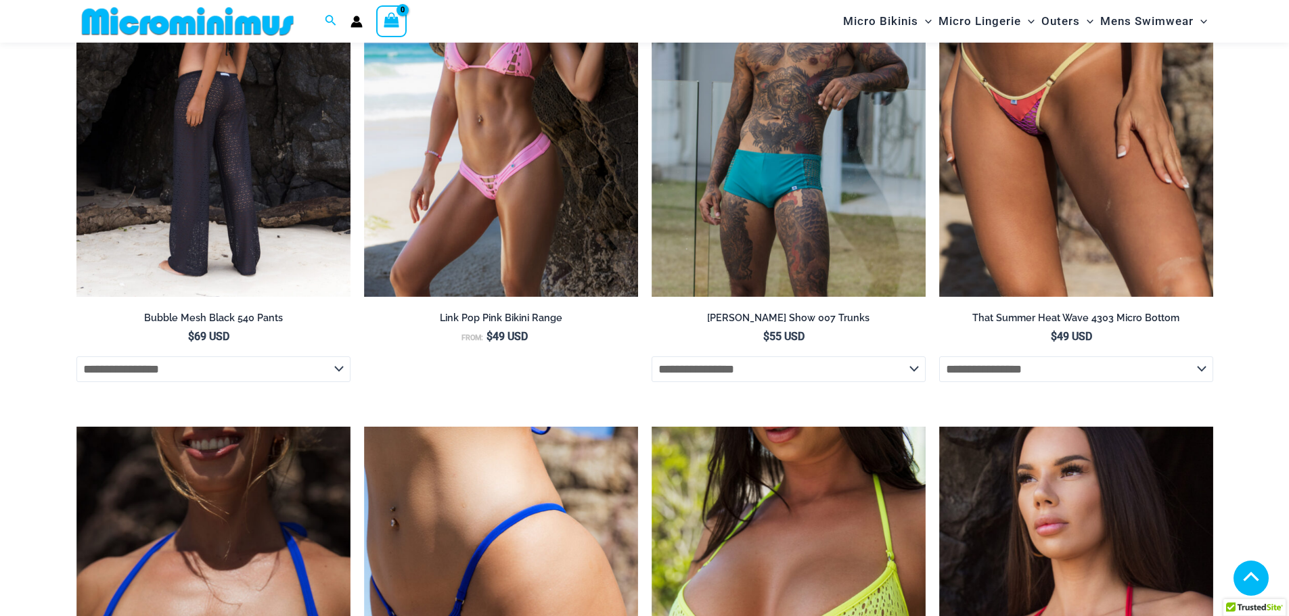
click at [223, 218] on img at bounding box center [213, 91] width 274 height 411
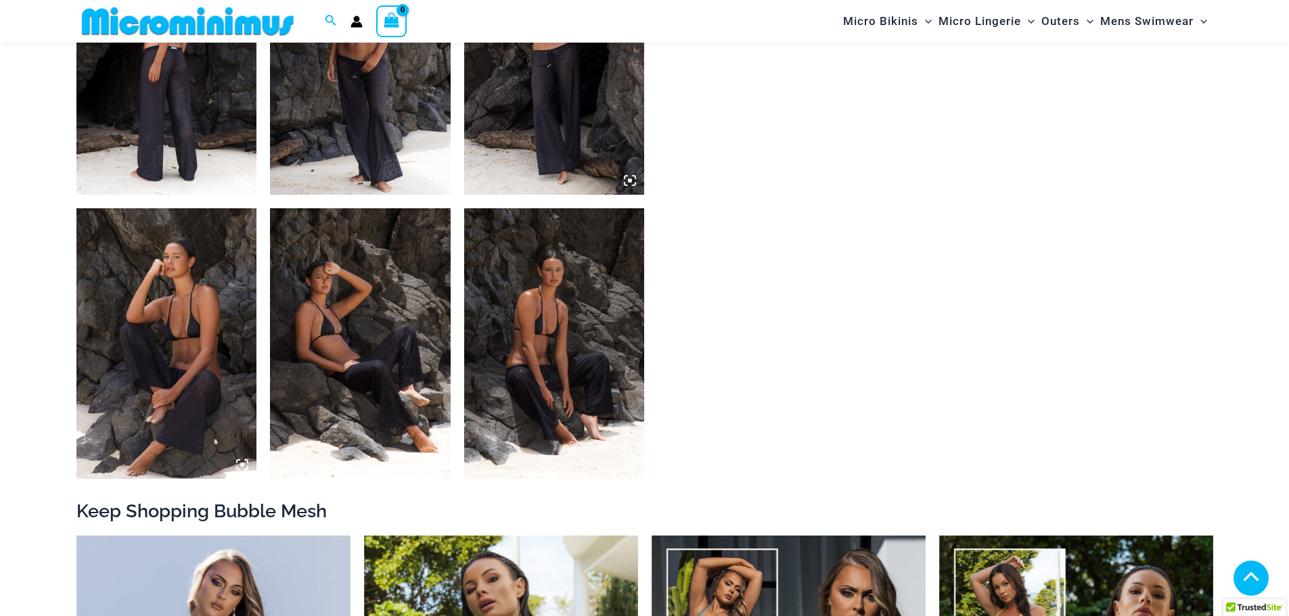
scroll to position [890, 0]
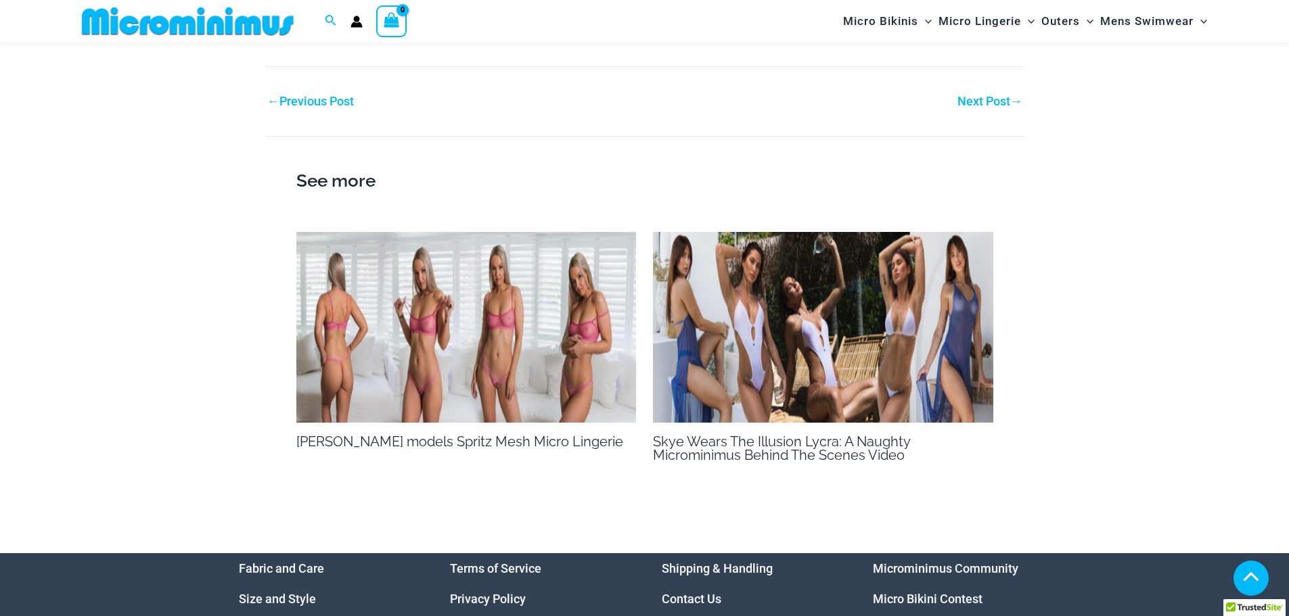
scroll to position [1430, 0]
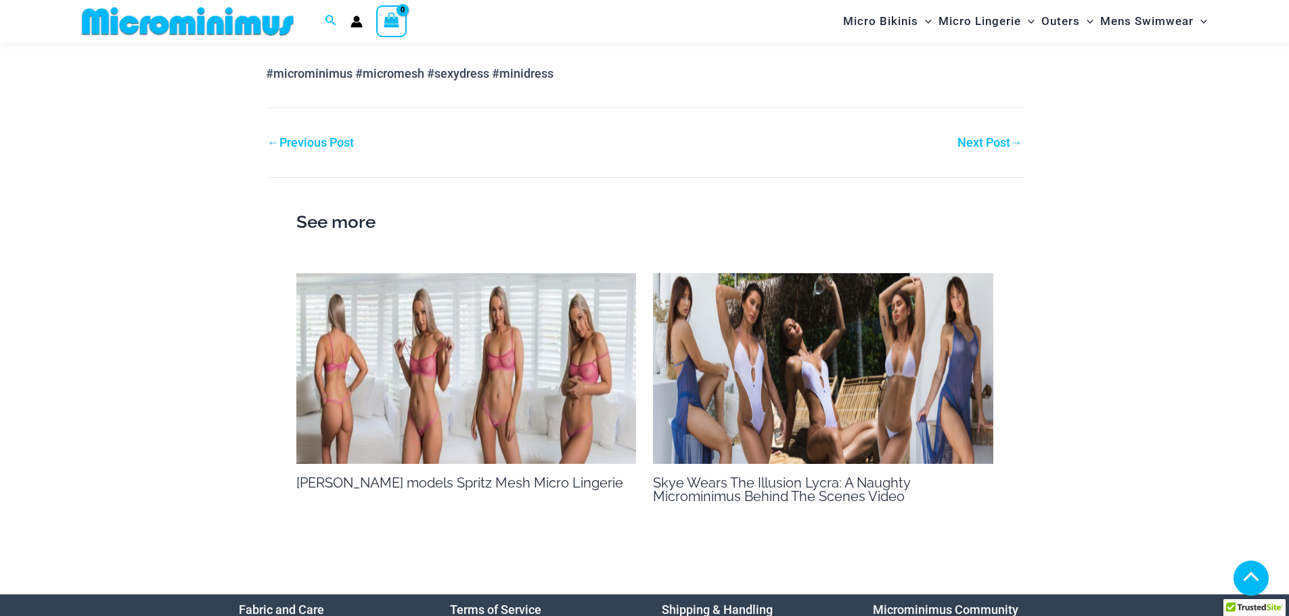
click at [393, 357] on img at bounding box center [466, 368] width 340 height 191
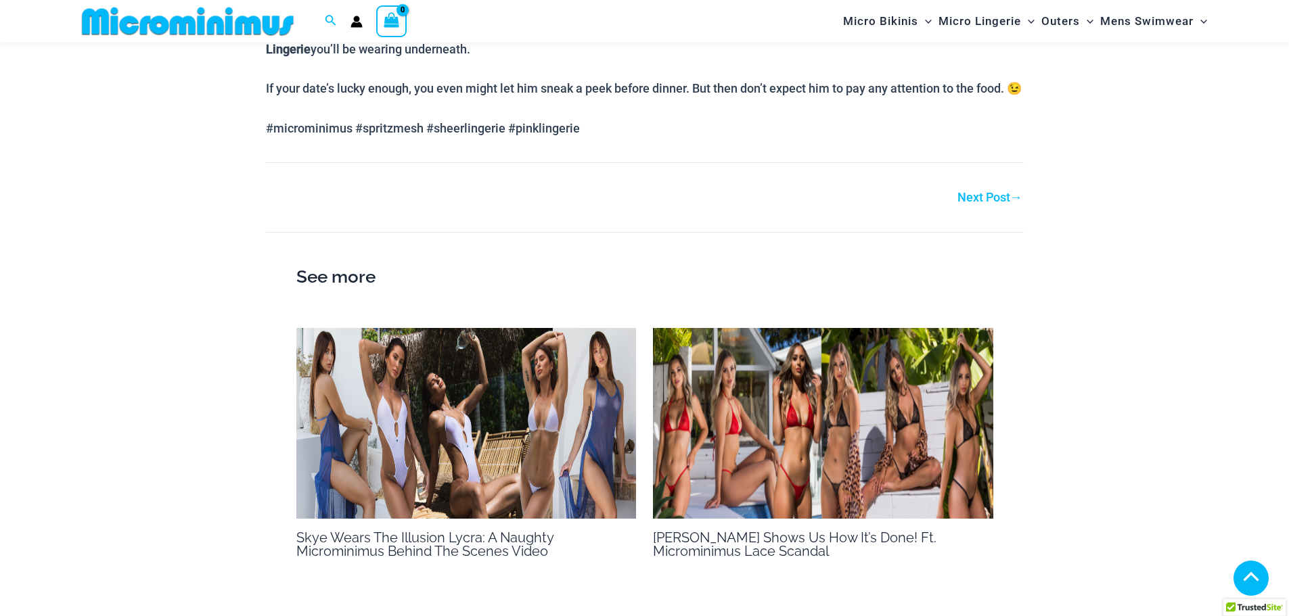
scroll to position [890, 0]
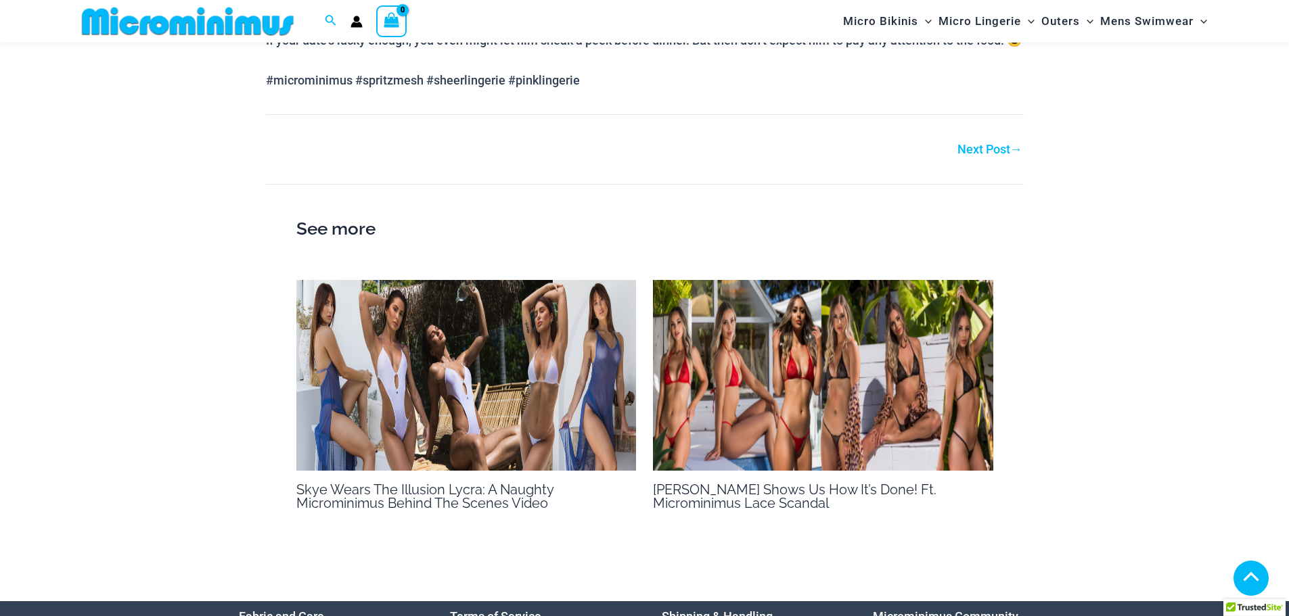
click at [497, 423] on img at bounding box center [466, 375] width 340 height 191
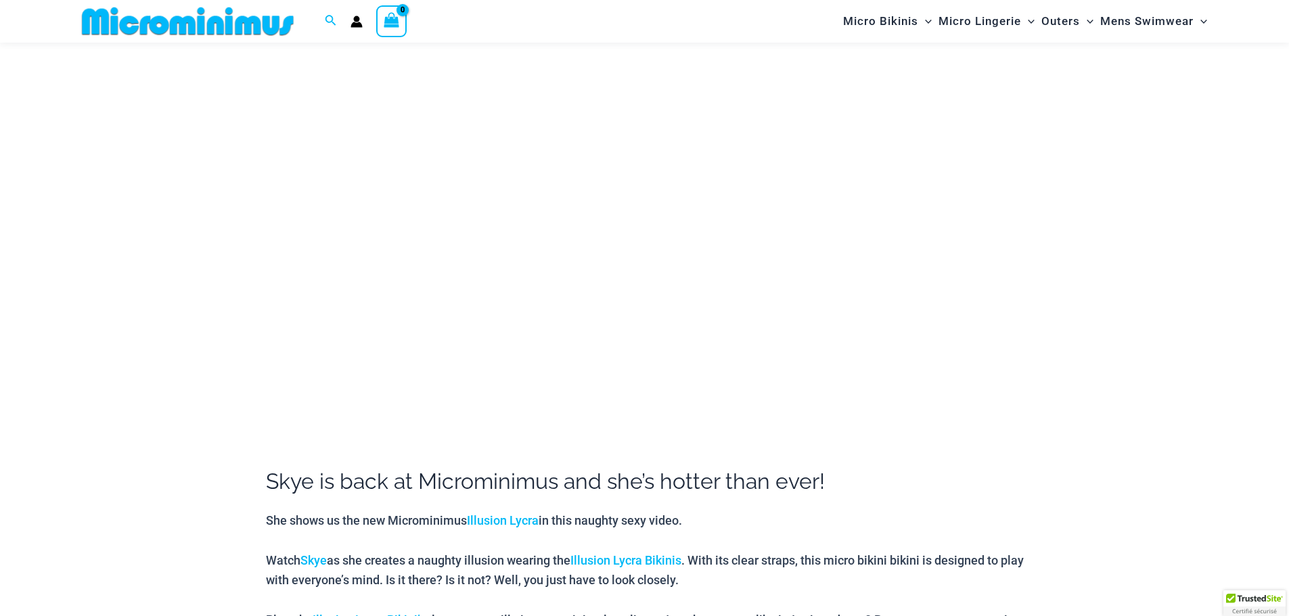
scroll to position [168, 0]
